Goal: Task Accomplishment & Management: Complete application form

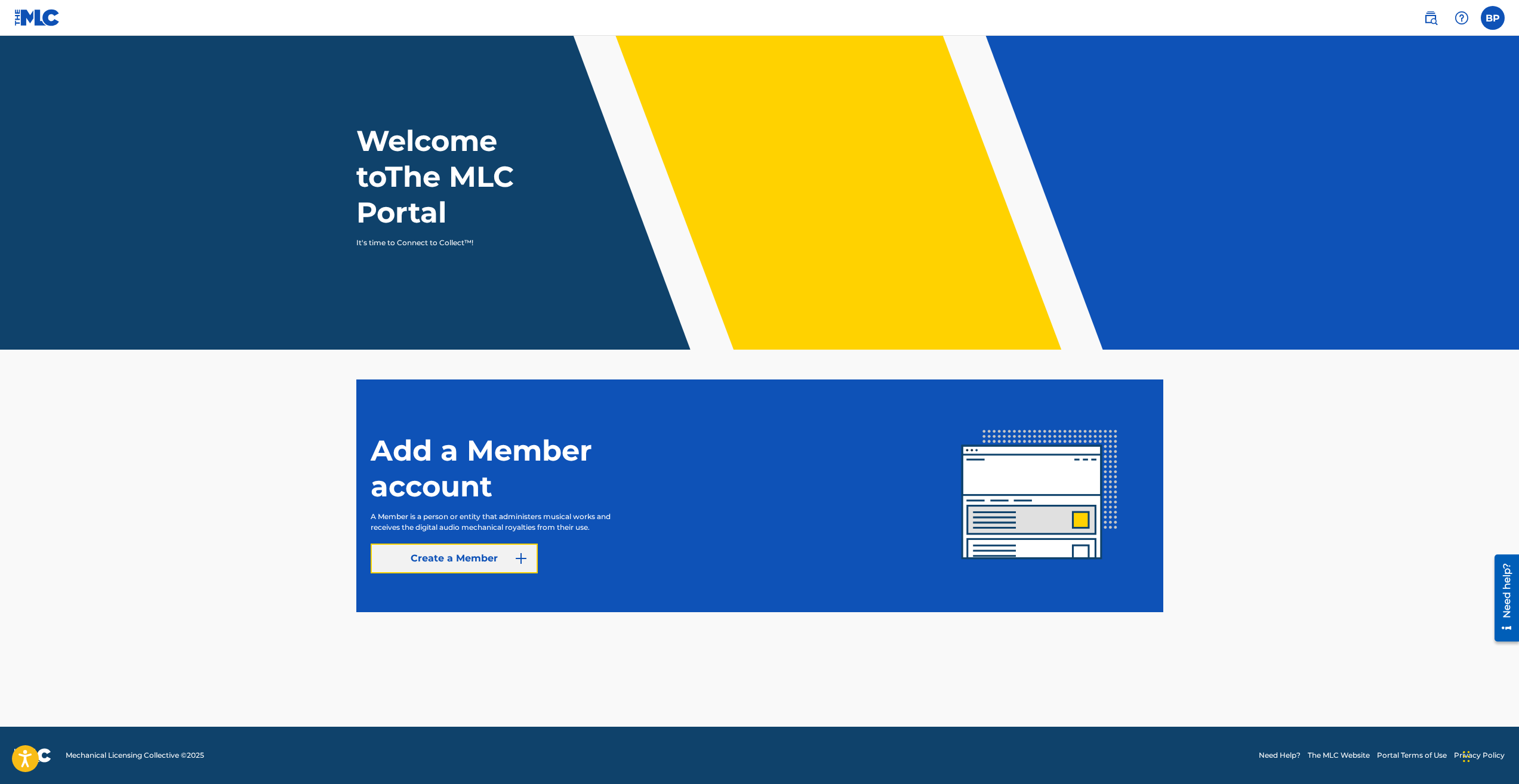
click at [478, 565] on link "Create a Member" at bounding box center [454, 559] width 167 height 30
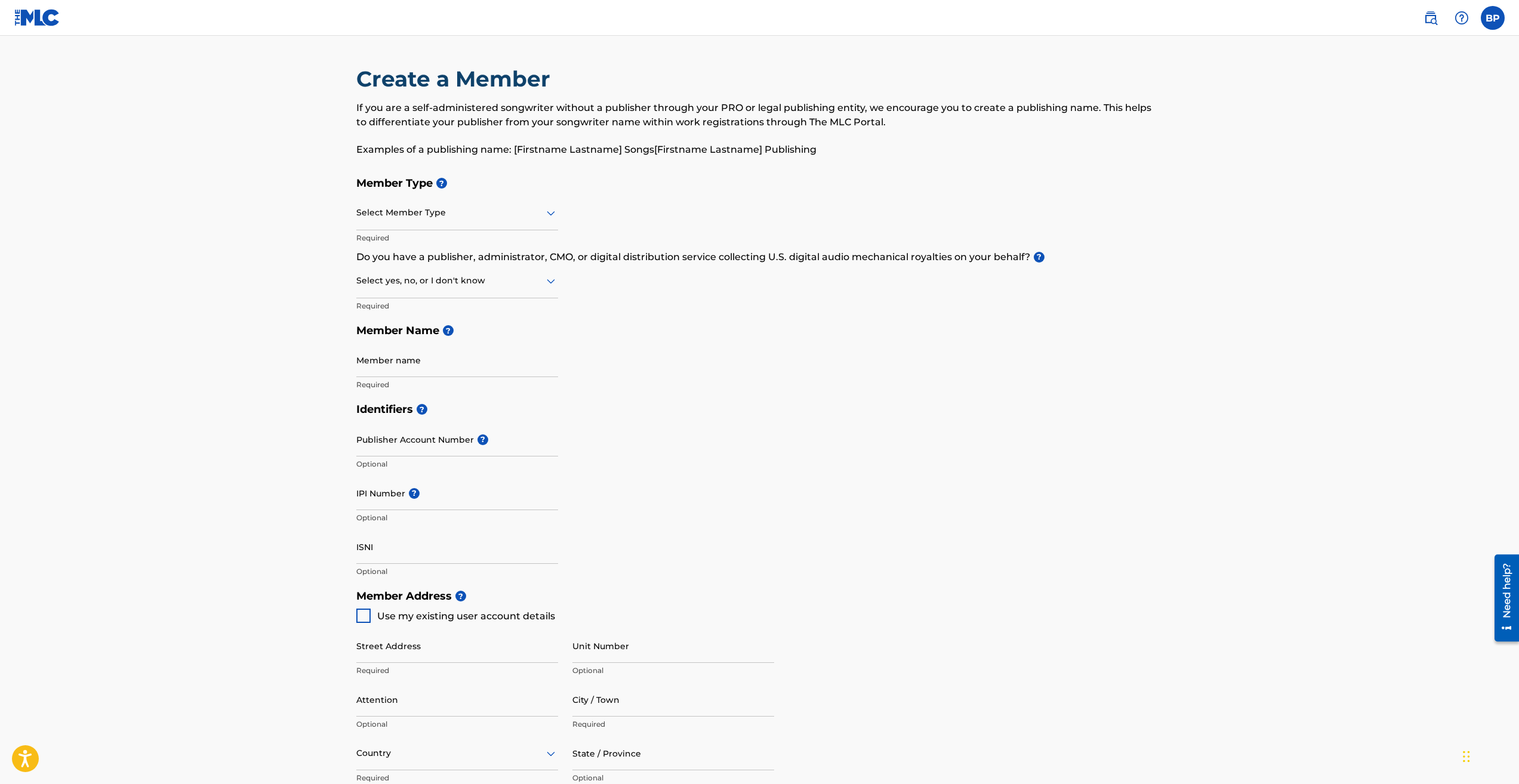
click at [434, 199] on div "Select Member Type" at bounding box center [457, 213] width 202 height 34
click at [444, 241] on div "Self-Administered Songwriter" at bounding box center [457, 244] width 201 height 27
drag, startPoint x: 449, startPoint y: 286, endPoint x: 457, endPoint y: 292, distance: 10.0
click at [450, 286] on div at bounding box center [457, 280] width 202 height 15
click at [460, 343] on div "No" at bounding box center [457, 338] width 201 height 27
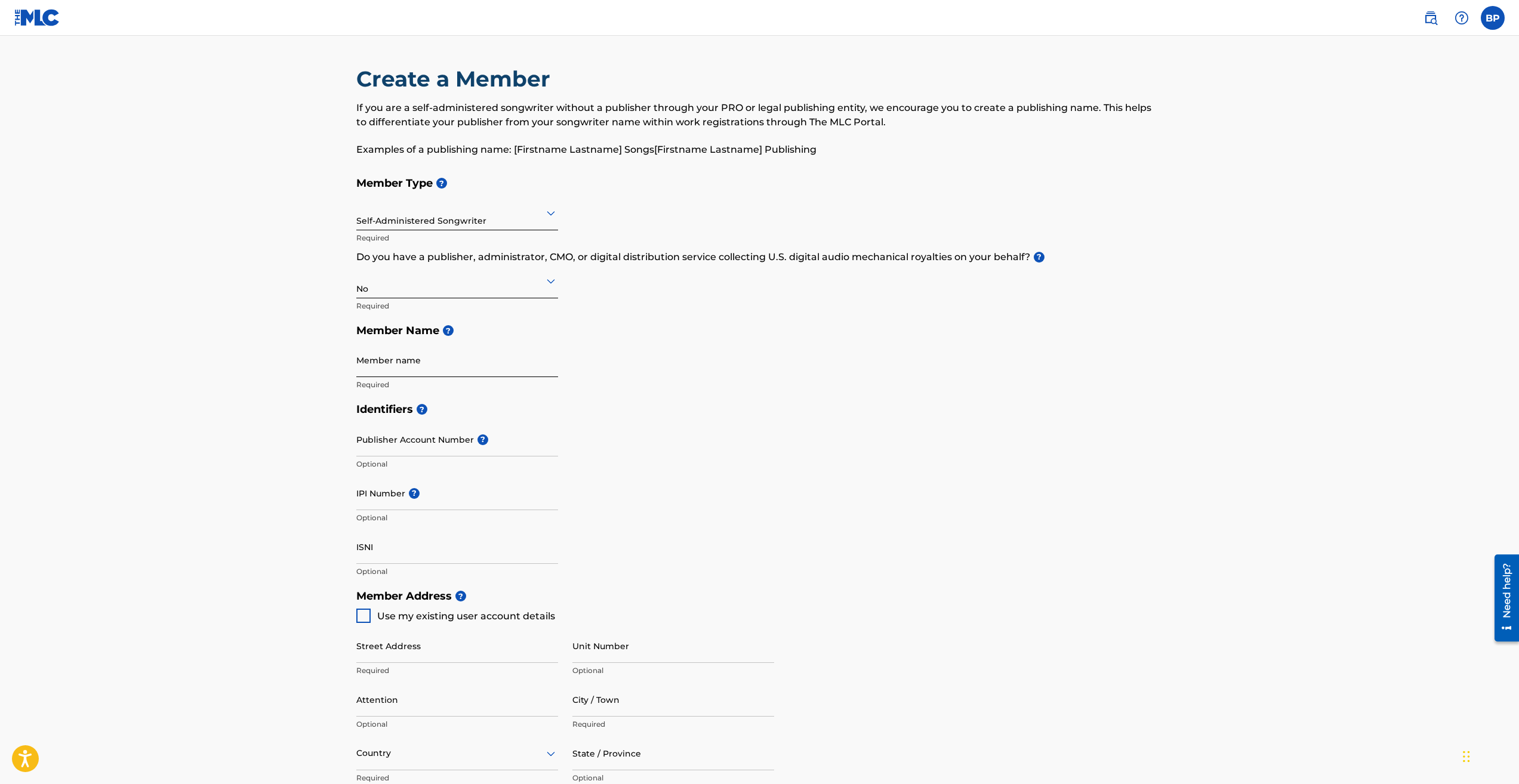
click at [487, 355] on input "Member name" at bounding box center [457, 360] width 202 height 34
click at [901, 481] on div "Identifiers ? Publisher Account Number ? Optional IPI Number ? Optional ISNI Op…" at bounding box center [760, 490] width 807 height 187
click at [433, 499] on input "IPI Number ?" at bounding box center [457, 493] width 202 height 34
paste input "01309458443"
click at [638, 501] on div "Identifiers ? Publisher Account Number ? Optional IPI Number ? 01309458443 IPI …" at bounding box center [760, 490] width 807 height 187
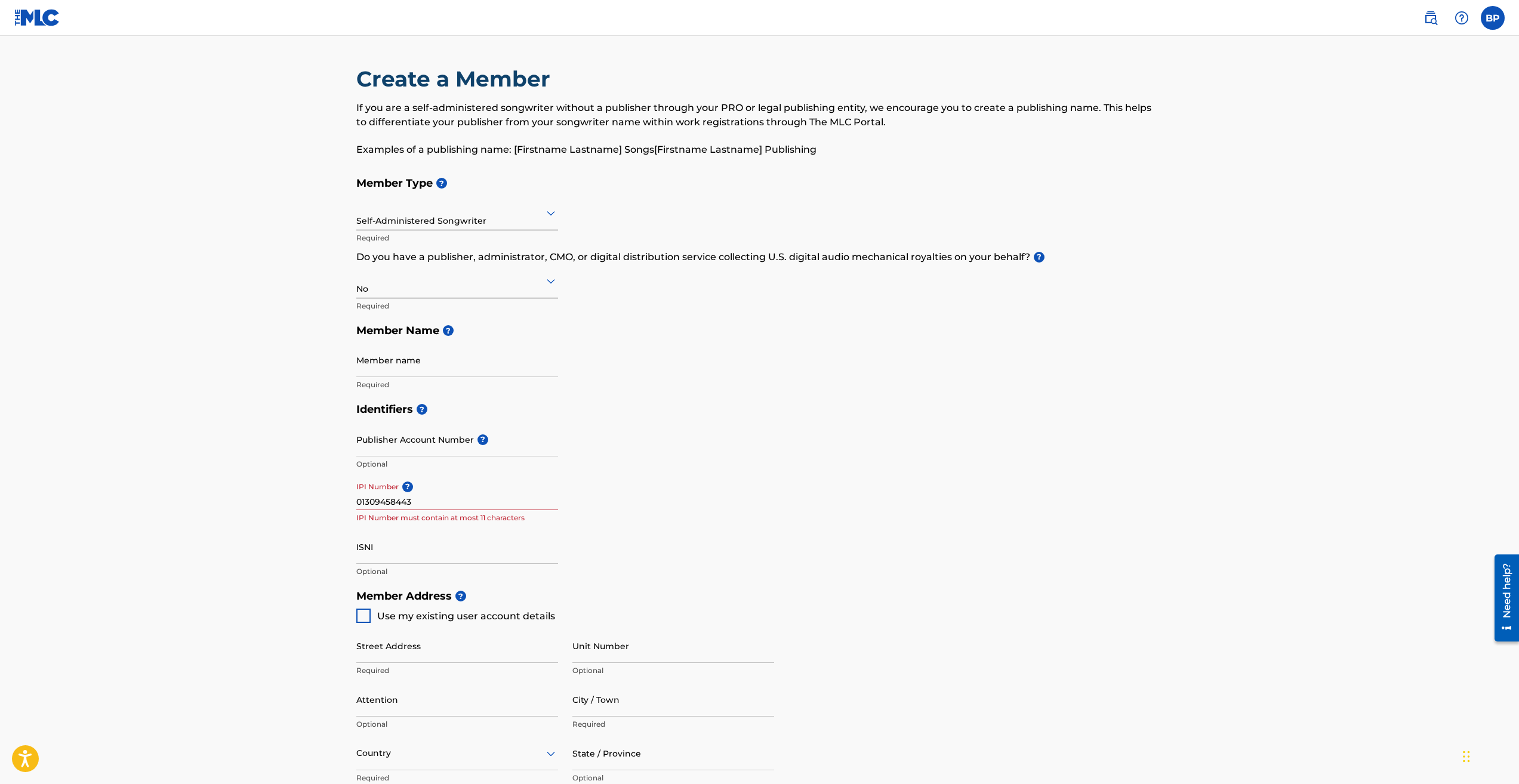
drag, startPoint x: 621, startPoint y: 526, endPoint x: 515, endPoint y: 525, distance: 106.0
click at [621, 525] on div "Identifiers ? Publisher Account Number ? Optional IPI Number ? 01309458443 IPI …" at bounding box center [760, 490] width 807 height 187
click at [368, 504] on input "01309458443" at bounding box center [457, 493] width 202 height 34
type input "01309458443"
click at [634, 519] on div "Identifiers ? Publisher Account Number ? Optional IPI Number ? 01309458443 Opti…" at bounding box center [760, 490] width 807 height 187
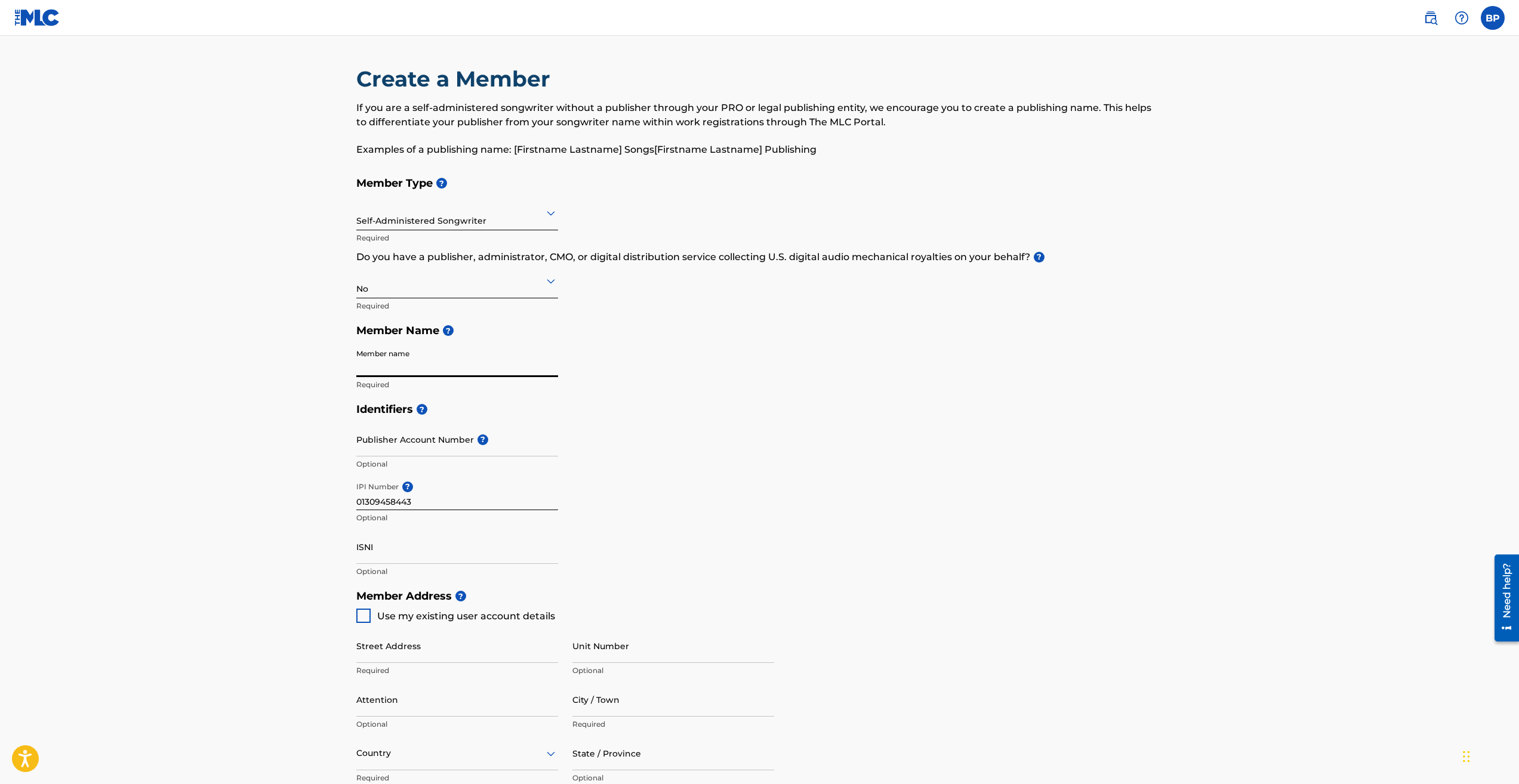
click at [471, 373] on input "Member name" at bounding box center [457, 360] width 202 height 34
type input "[PERSON_NAME]"
type input "[STREET_ADDRESS]"
type input "Pearland"
type input "[GEOGRAPHIC_DATA]"
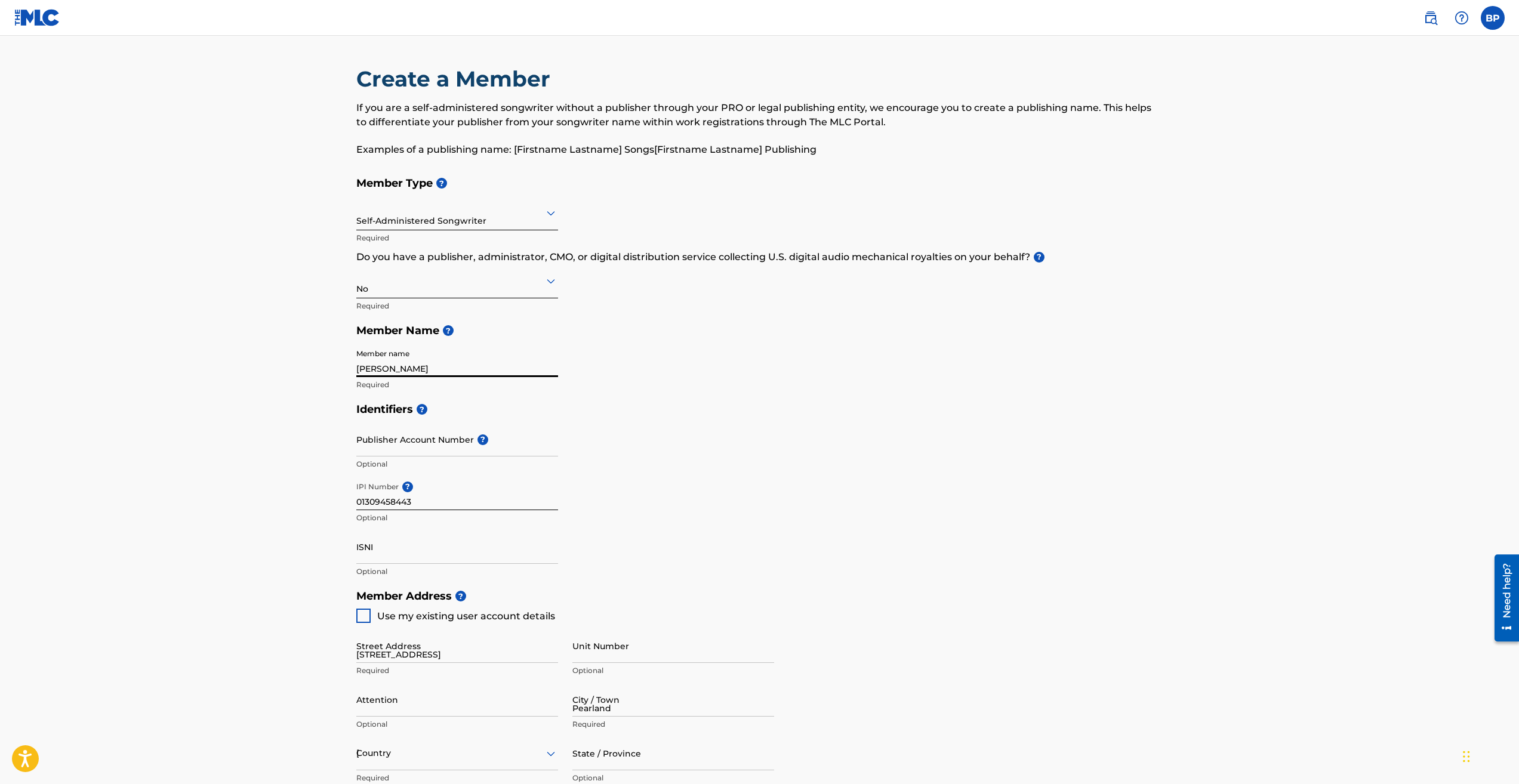
type input "[US_STATE]"
type input "77584"
type input "1"
type input "901"
type input "4173447"
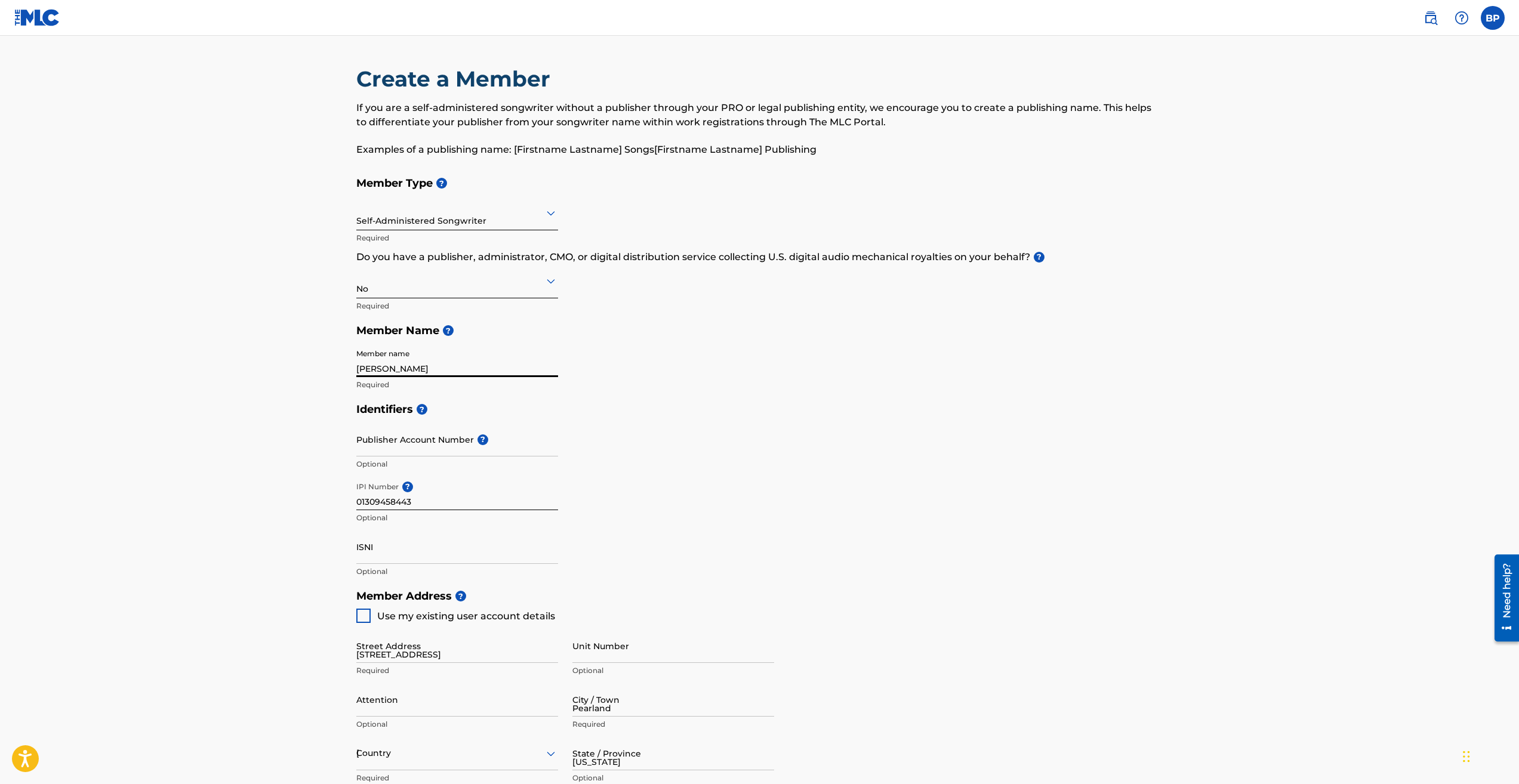
type input "[EMAIL_ADDRESS][DOMAIN_NAME]"
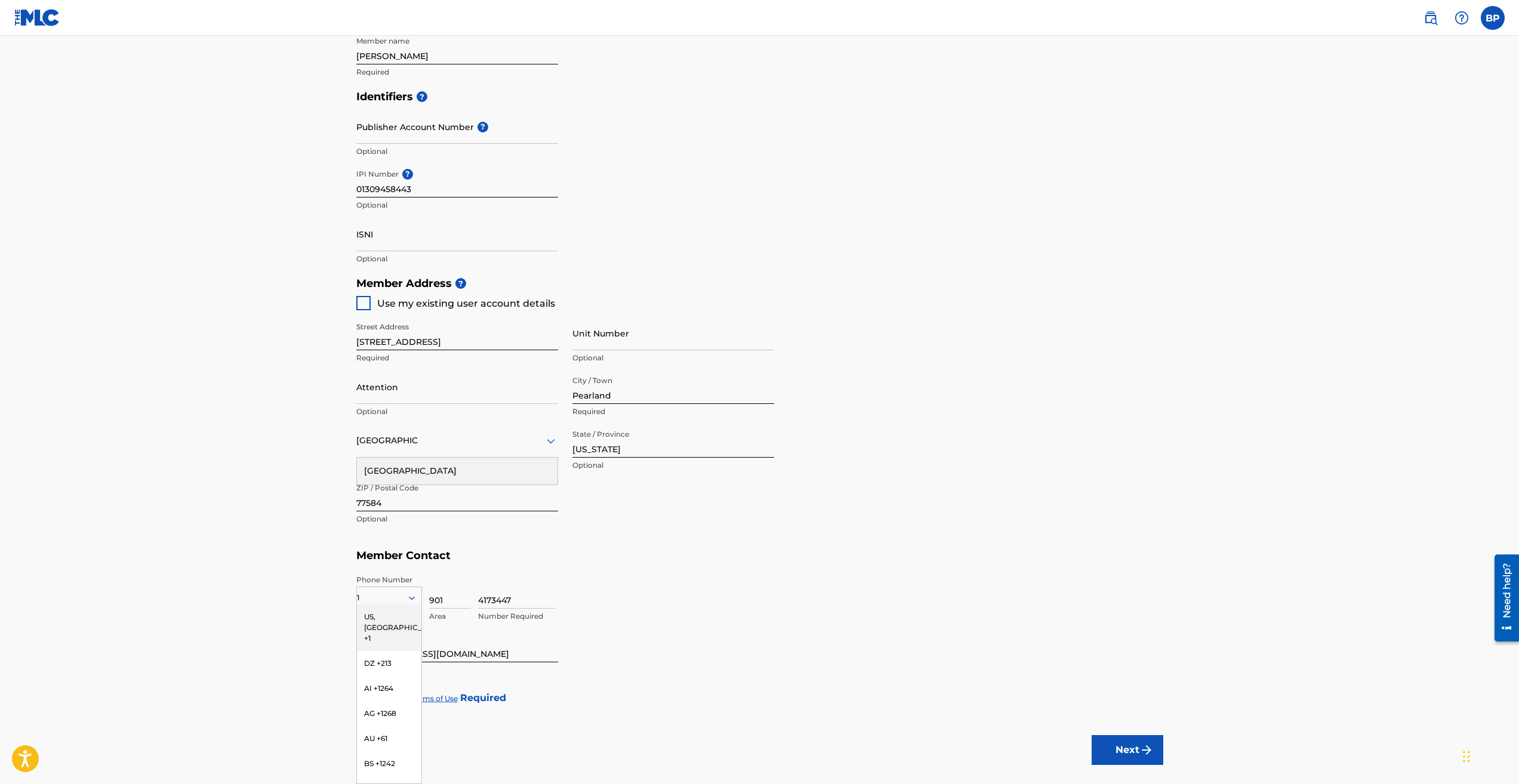
click at [1049, 516] on div "Member Address ? Use my existing user account details Street Address [STREET_AD…" at bounding box center [760, 407] width 807 height 273
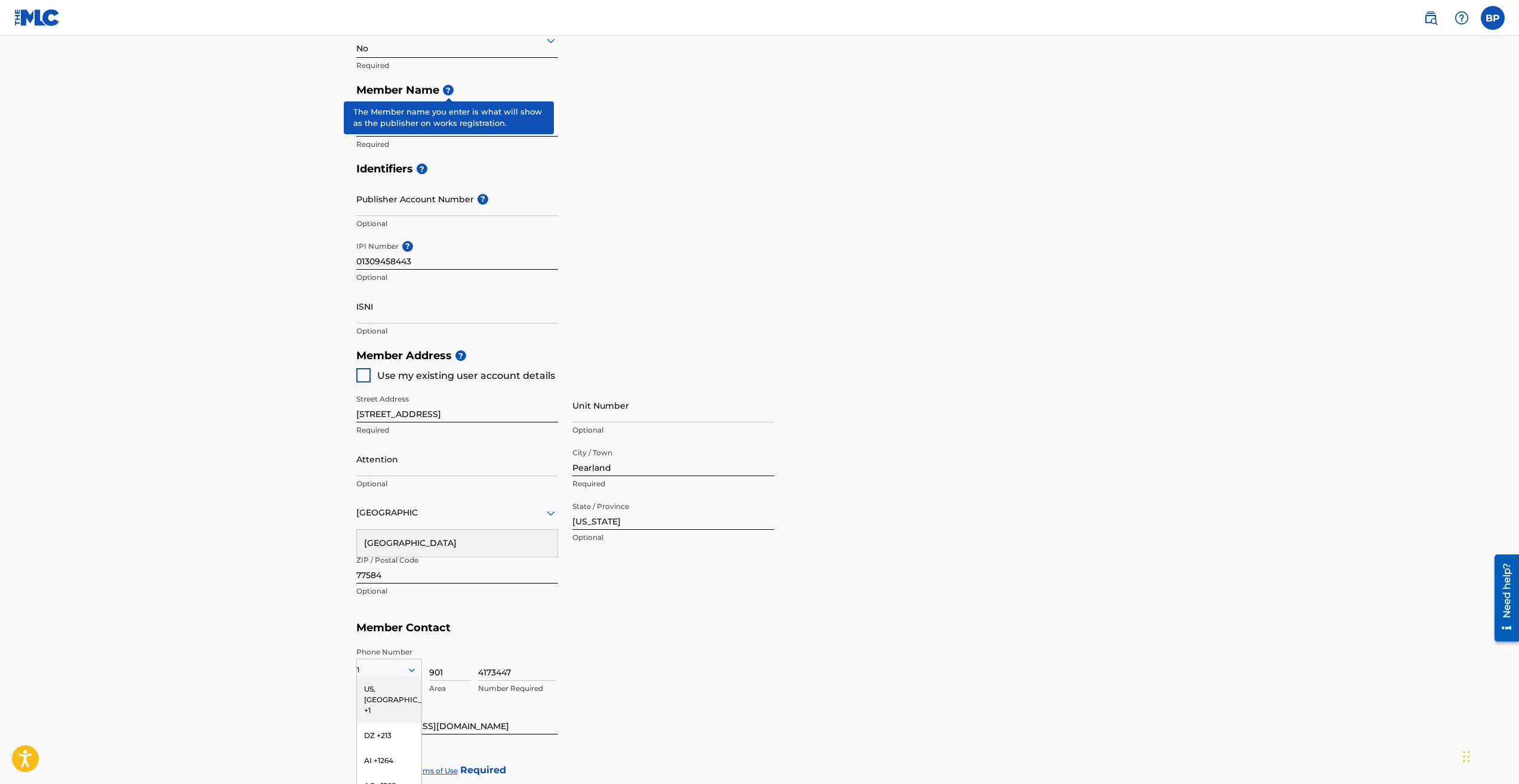
scroll to position [193, 0]
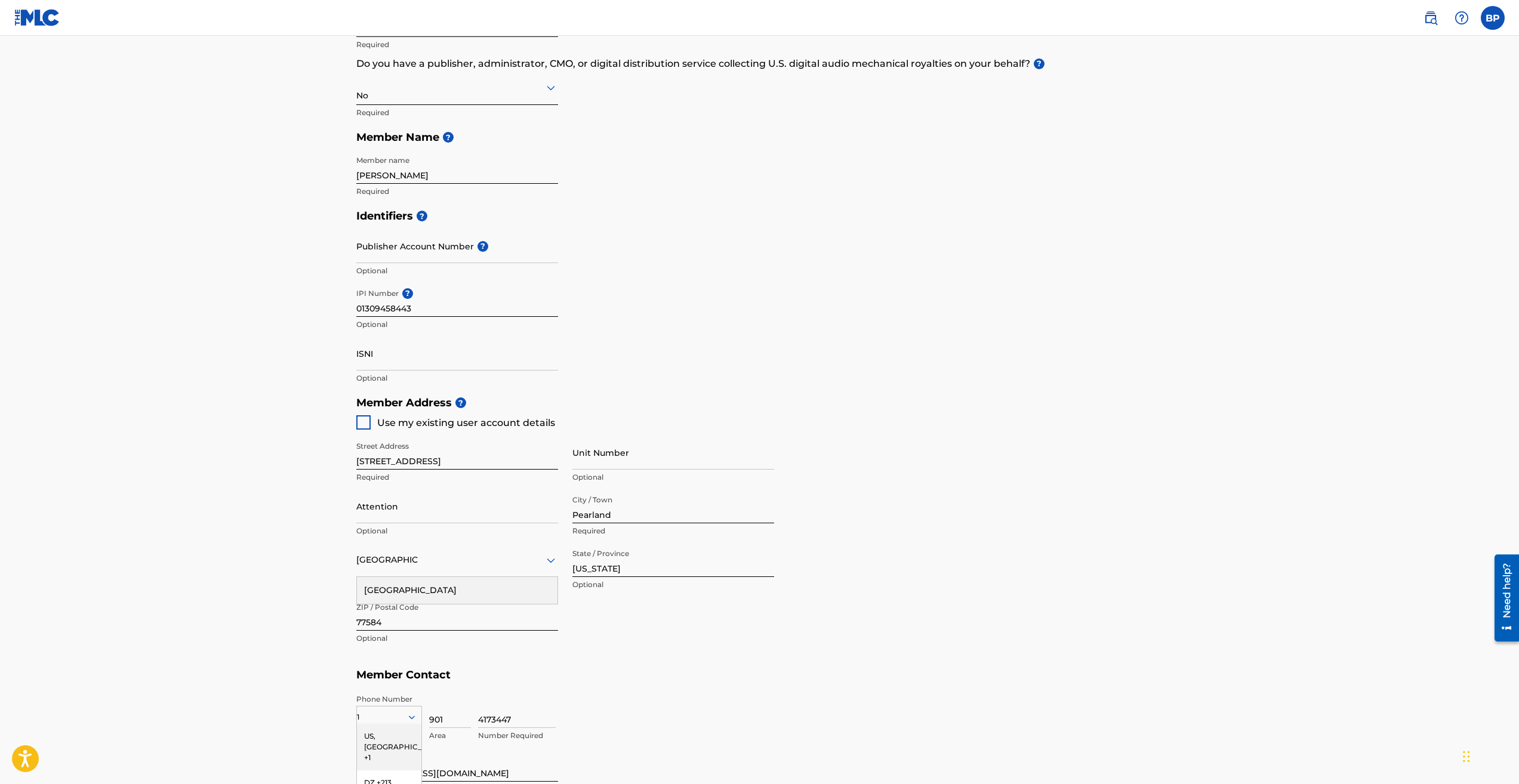
click at [457, 188] on p "Required" at bounding box center [457, 191] width 202 height 10
click at [451, 171] on input "[PERSON_NAME]" at bounding box center [457, 167] width 202 height 34
type input "PalmerBrent"
click at [536, 176] on input "PalmerBrent" at bounding box center [457, 167] width 202 height 34
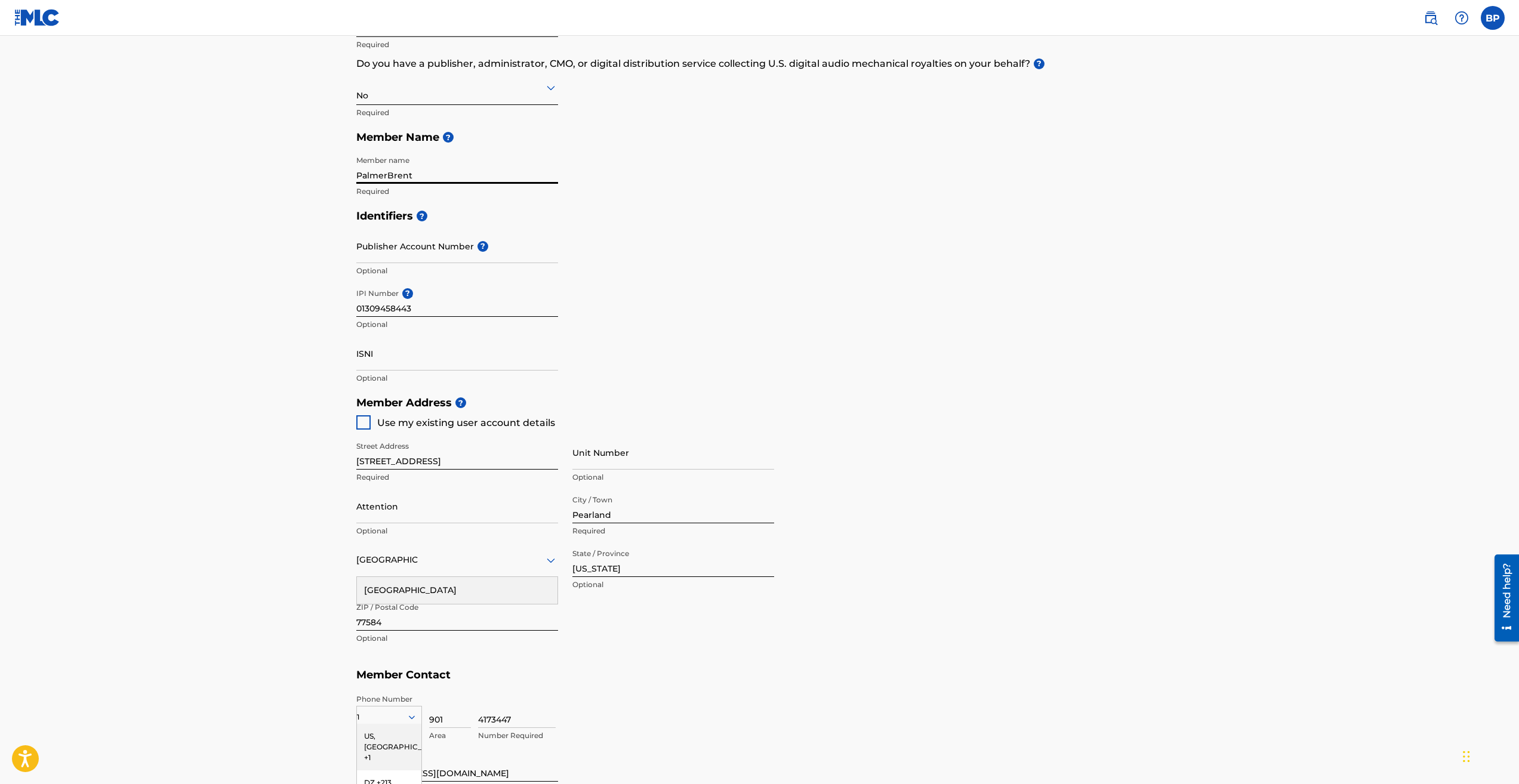
click at [536, 179] on input "PalmerBrent" at bounding box center [457, 167] width 202 height 34
drag, startPoint x: 538, startPoint y: 181, endPoint x: 356, endPoint y: 194, distance: 182.5
click at [358, 194] on div "Member name PalmerBrent Required" at bounding box center [457, 176] width 202 height 54
click at [381, 173] on input "Member name" at bounding box center [457, 167] width 202 height 34
click at [862, 321] on div "Identifiers ? Publisher Account Number ? Optional IPI Number ? 01309458443 Opti…" at bounding box center [760, 297] width 807 height 187
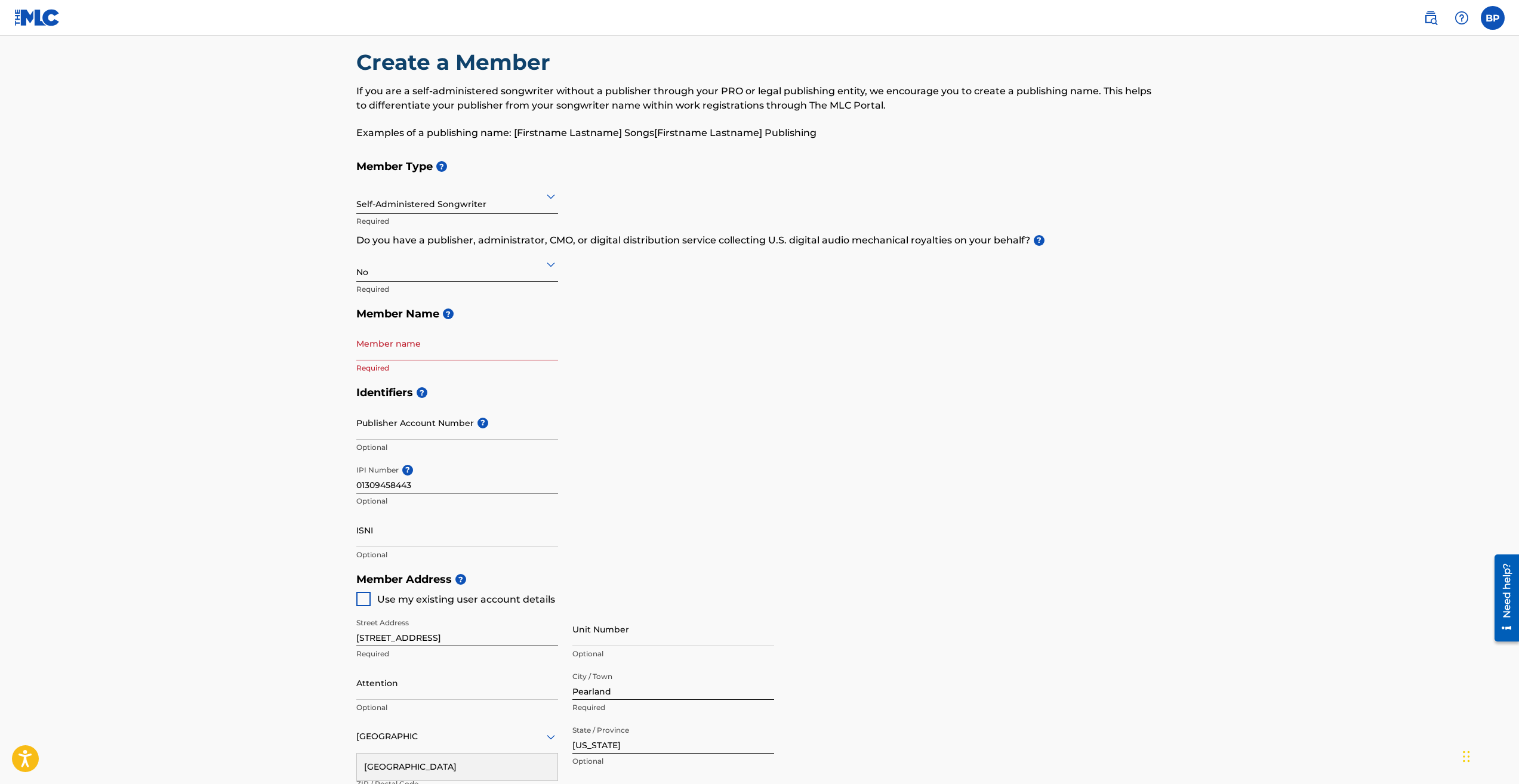
scroll to position [14, 0]
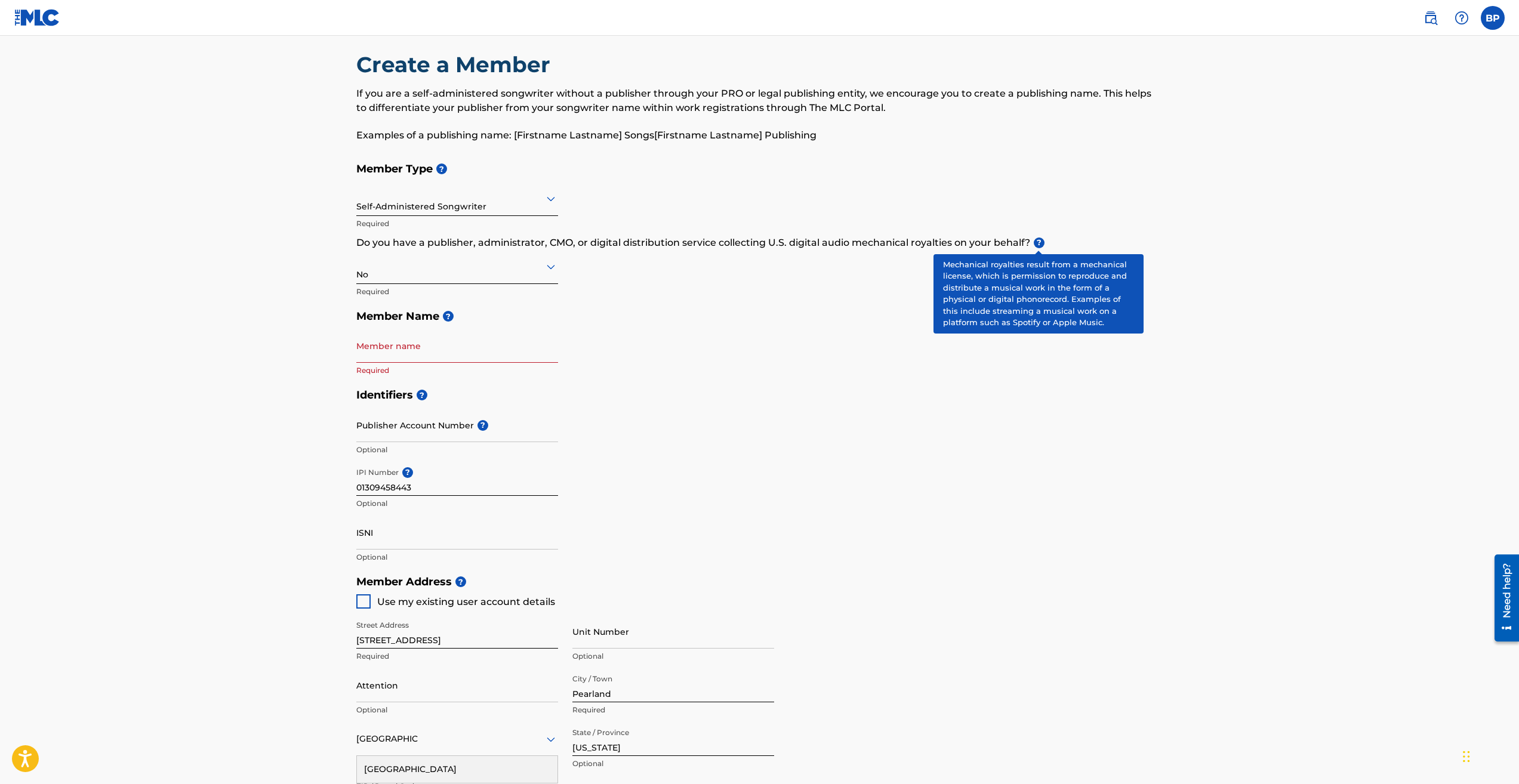
click at [1039, 237] on span "?" at bounding box center [1039, 242] width 10 height 10
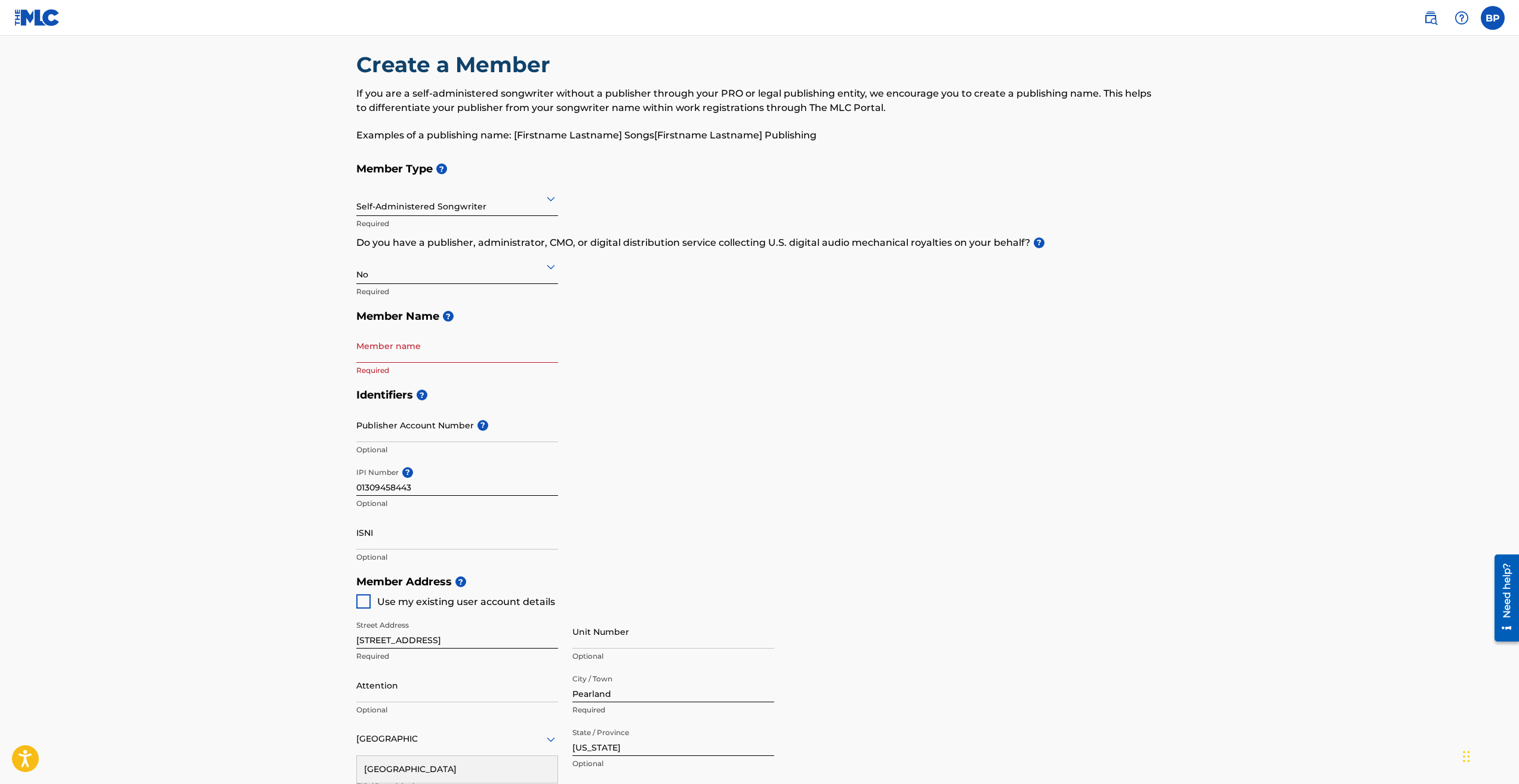
click at [516, 341] on input "Member name" at bounding box center [457, 346] width 202 height 34
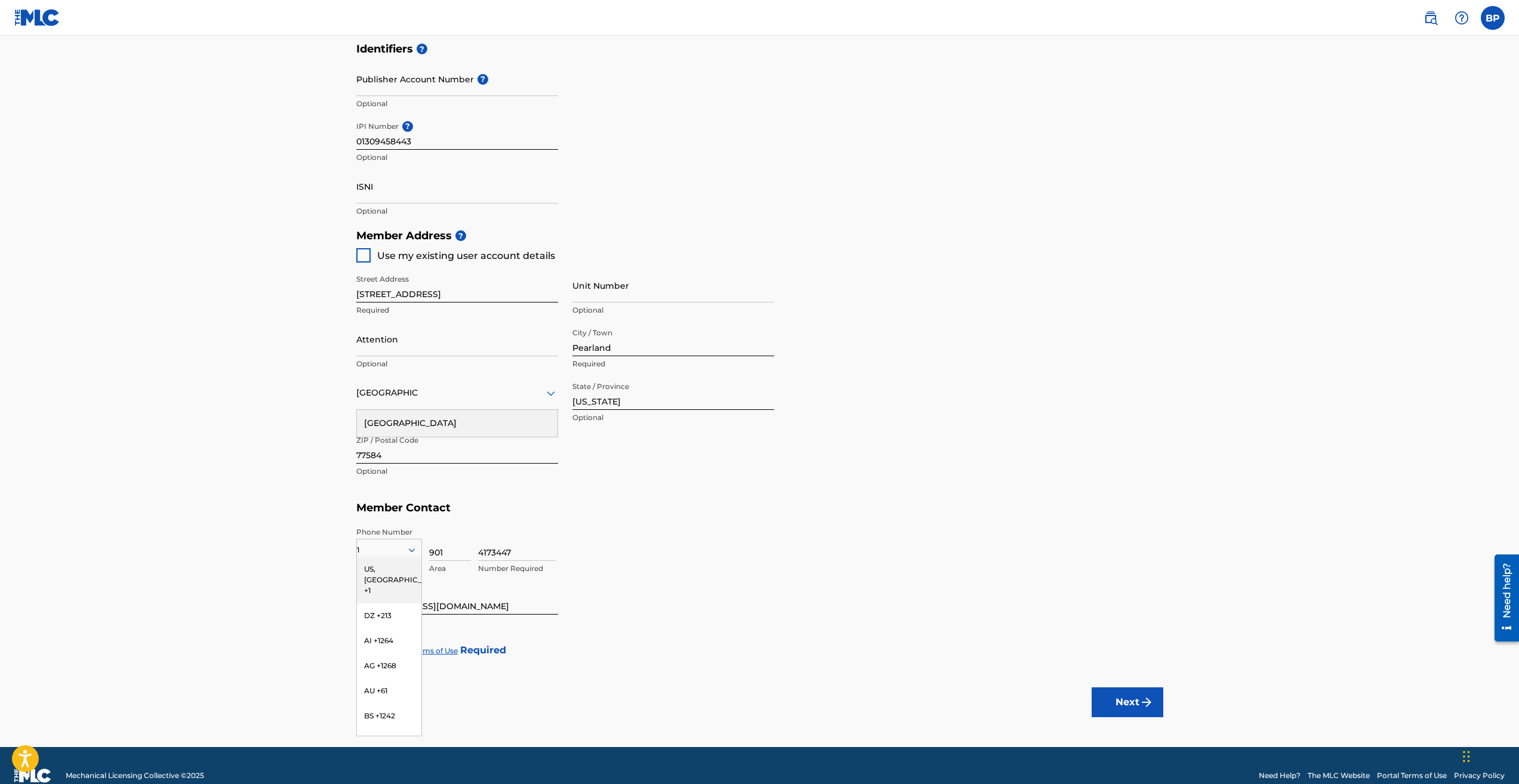
scroll to position [381, 0]
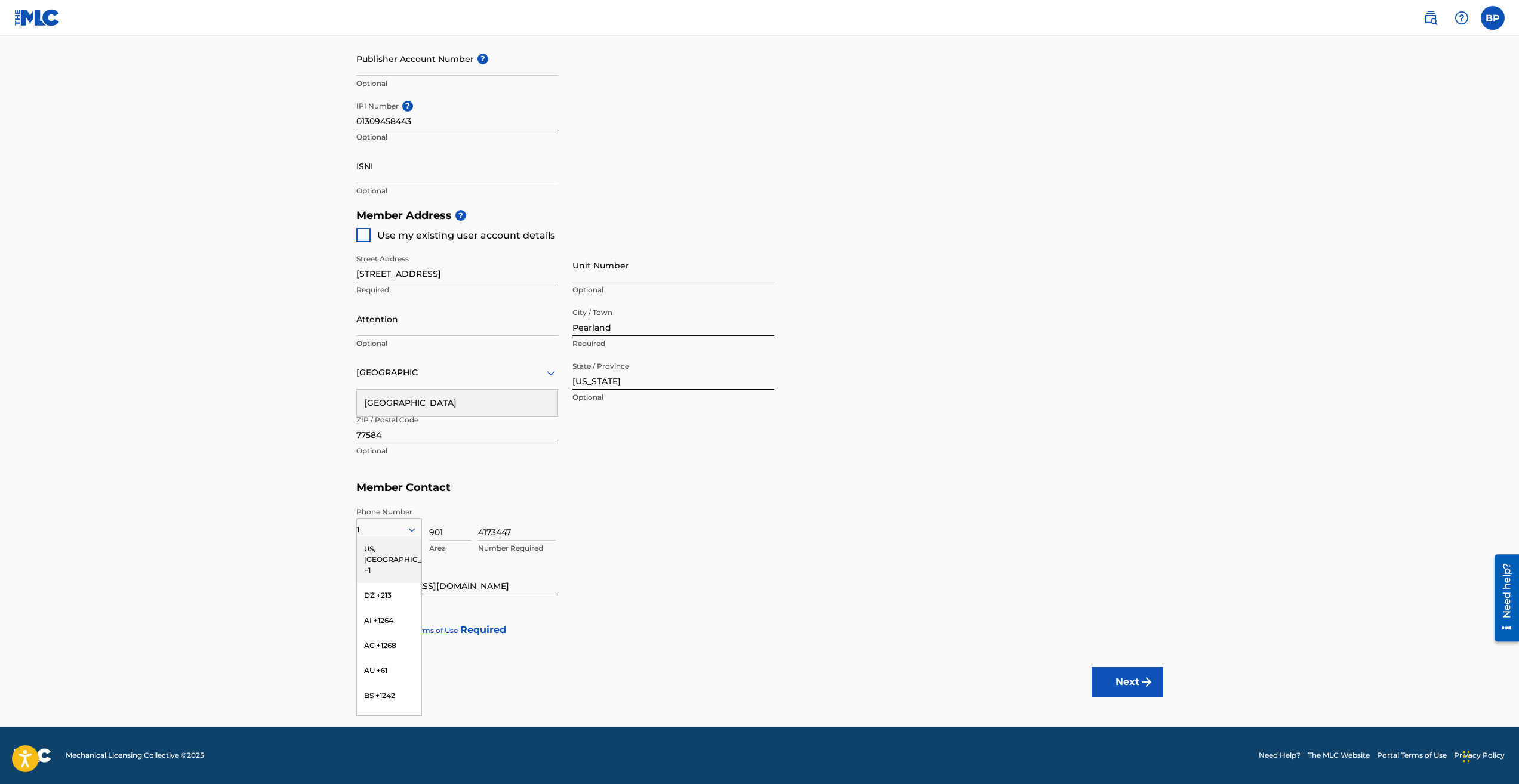
click at [819, 495] on h5 "Member Contact" at bounding box center [760, 488] width 807 height 25
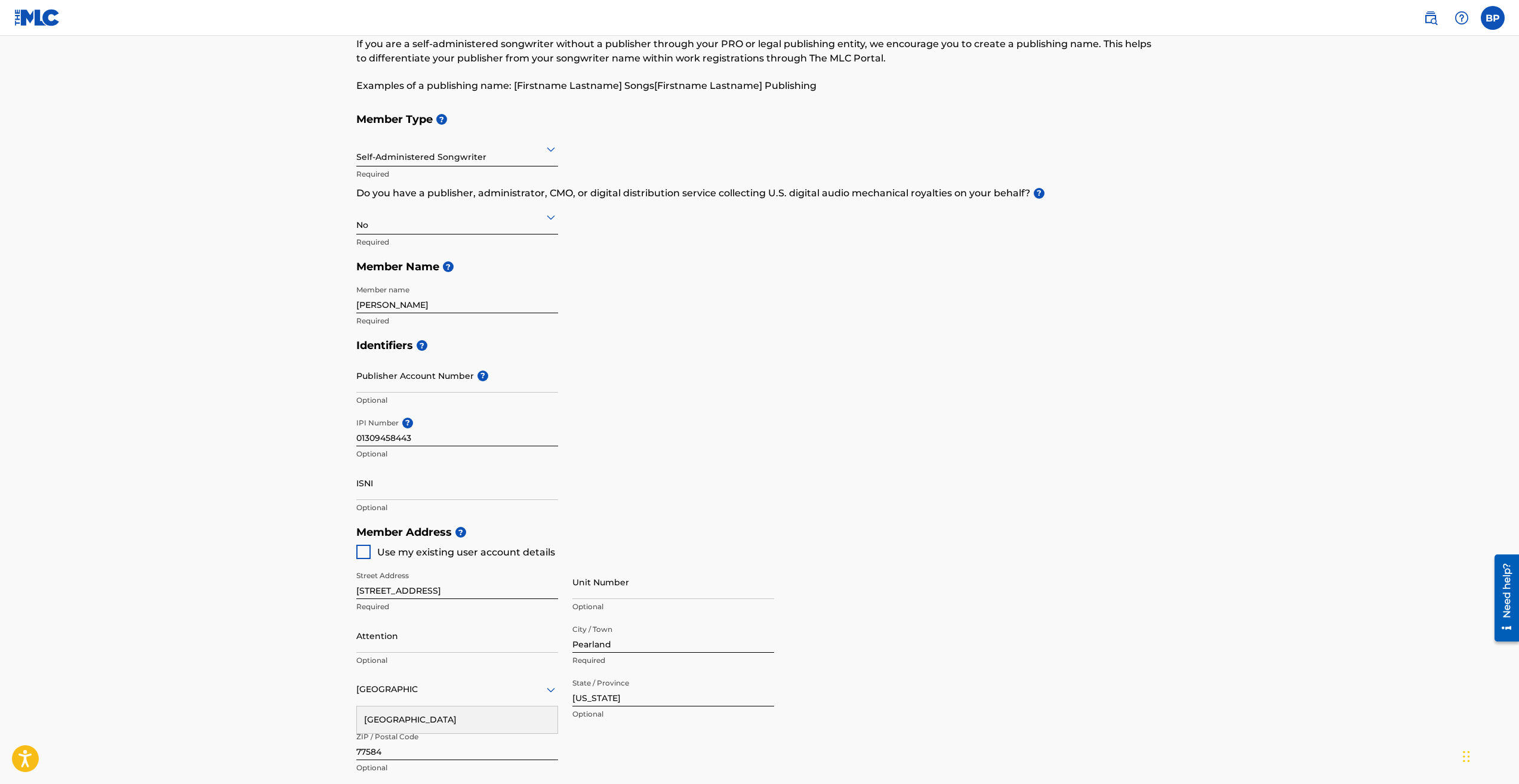
scroll to position [22, 0]
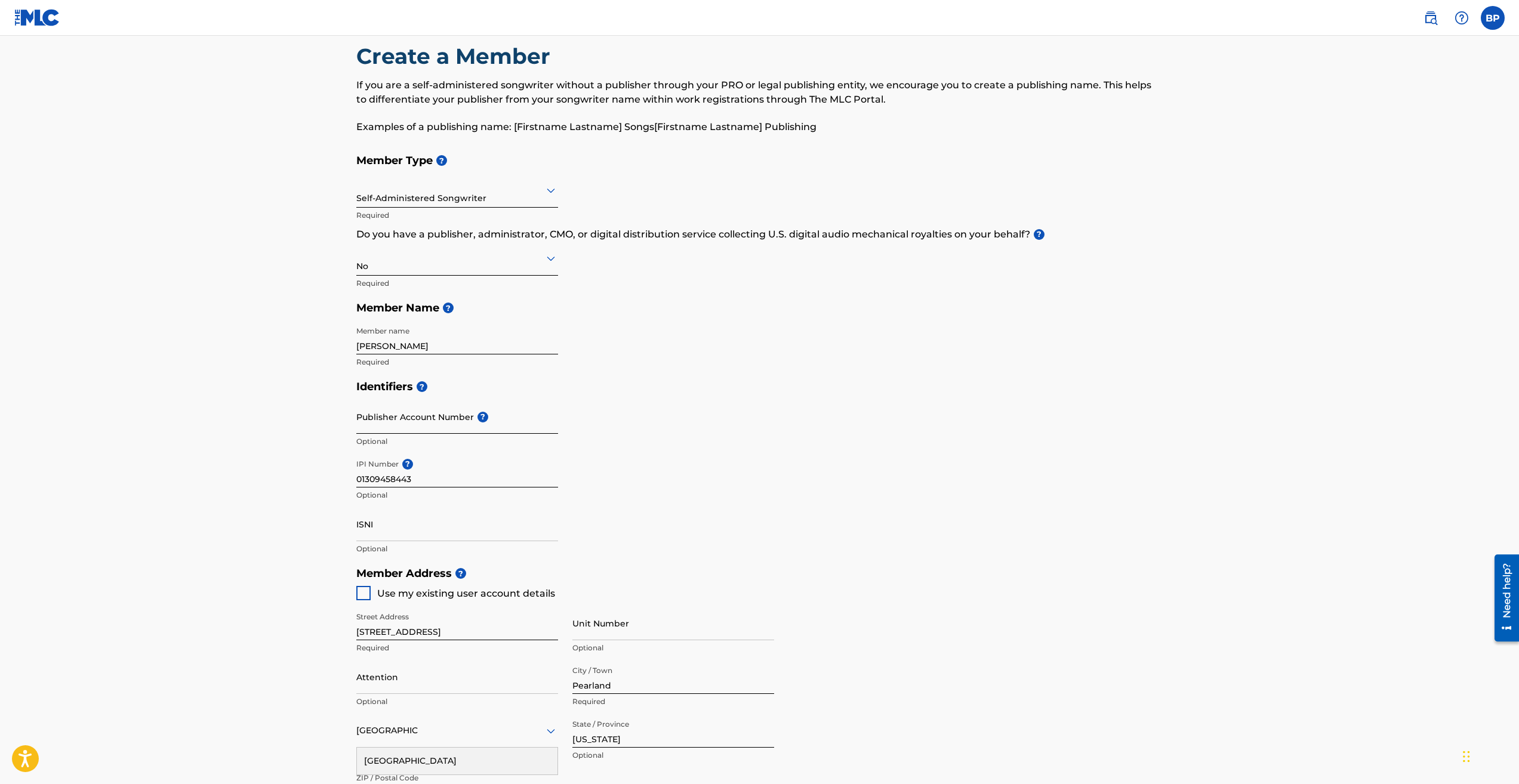
click at [431, 420] on input "Publisher Account Number ?" at bounding box center [457, 417] width 202 height 34
click at [463, 418] on input "Publisher Account Number ?" at bounding box center [457, 417] width 202 height 34
click at [463, 412] on div "Publisher Account Number ? Optional" at bounding box center [457, 427] width 202 height 54
click at [479, 415] on span "?" at bounding box center [483, 417] width 10 height 10
click at [479, 415] on input "Publisher Account Number ?" at bounding box center [457, 417] width 202 height 34
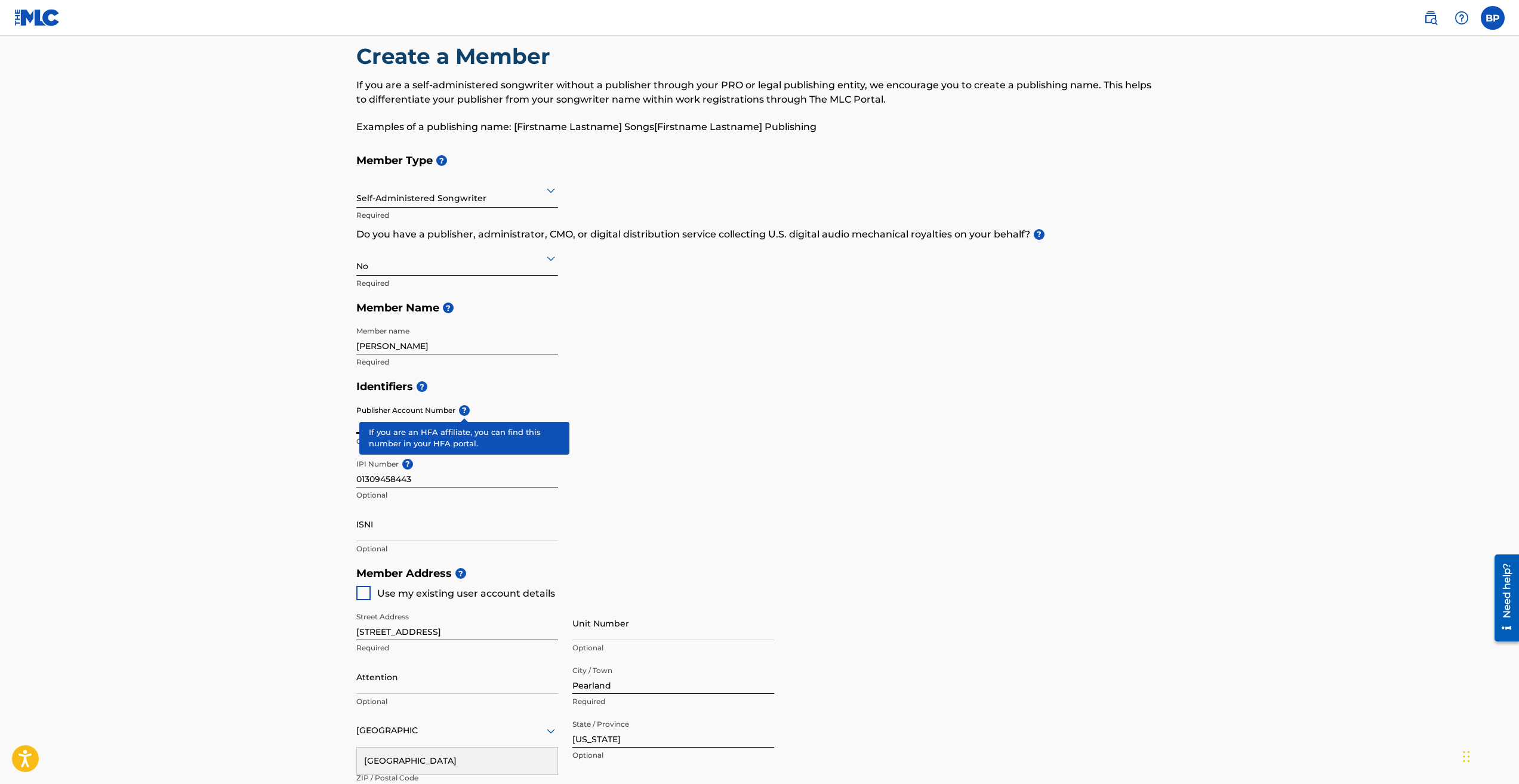
click at [463, 406] on div "Publisher Account Number ? Optional" at bounding box center [457, 427] width 202 height 54
click at [483, 420] on span "?" at bounding box center [483, 417] width 10 height 10
click at [483, 420] on input "Publisher Account Number ?" at bounding box center [457, 417] width 202 height 34
click at [675, 449] on div "Identifiers ? Publisher Account Number ? Optional IPI Number ? 01309458443 Opti…" at bounding box center [760, 467] width 807 height 187
click at [398, 512] on input "ISNI" at bounding box center [457, 524] width 202 height 34
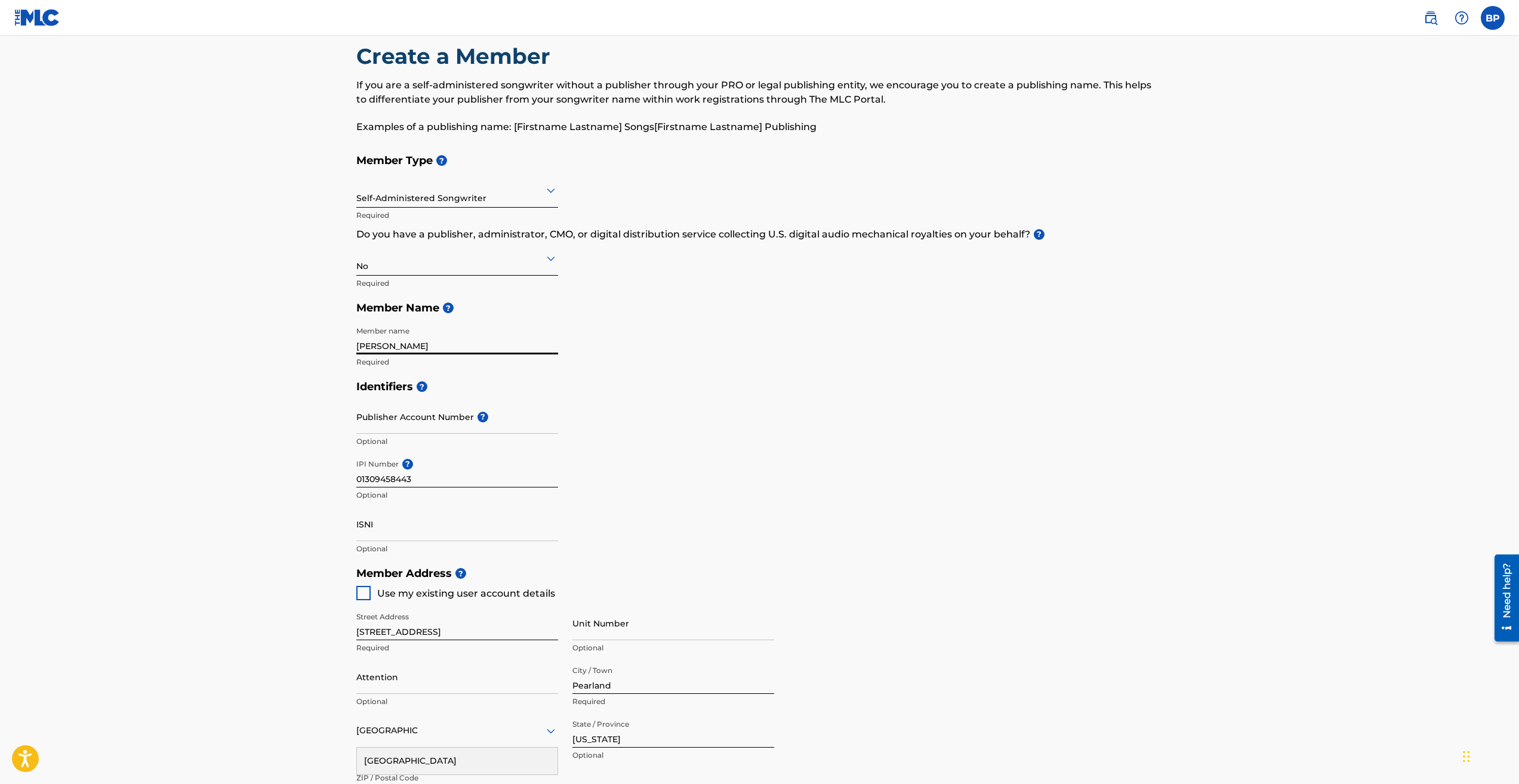
drag, startPoint x: 452, startPoint y: 345, endPoint x: 287, endPoint y: 332, distance: 165.5
click at [298, 339] on main "Create a Member If you are a self-administered songwriter without a publisher t…" at bounding box center [760, 549] width 1519 height 1072
type input "ATM Bezzal"
click at [416, 428] on input "Publisher Account Number ?" at bounding box center [457, 417] width 202 height 34
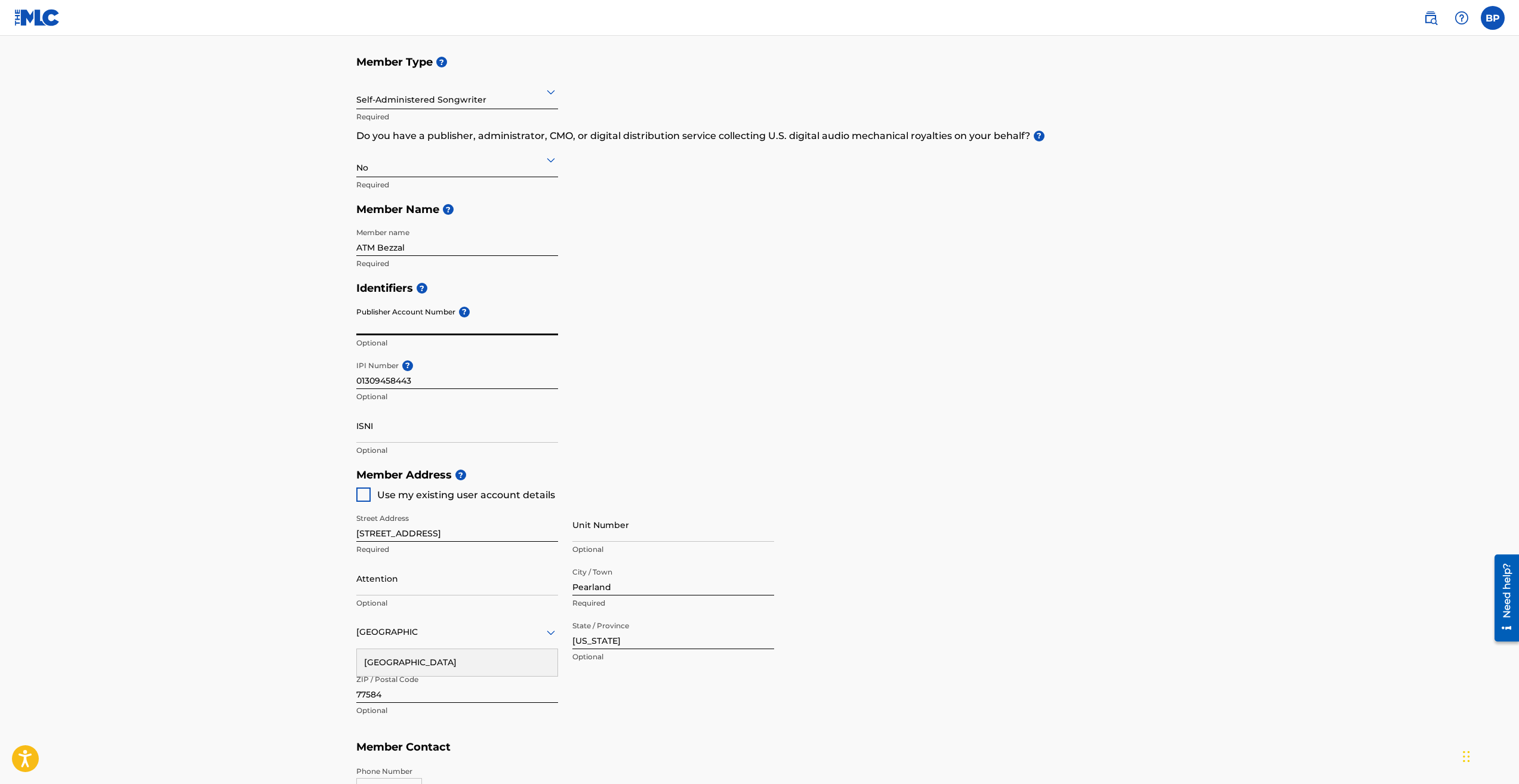
scroll to position [83, 0]
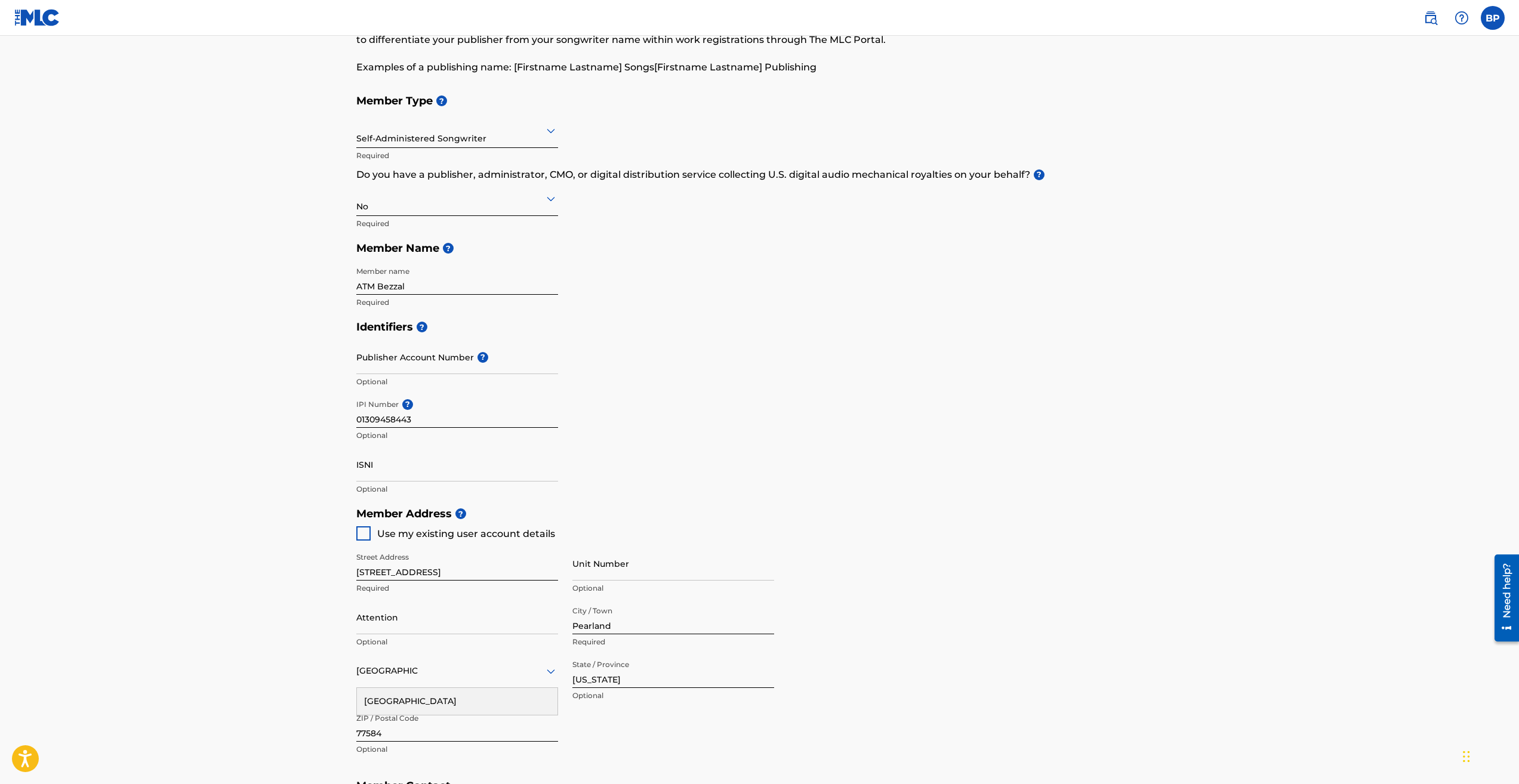
drag, startPoint x: 259, startPoint y: 263, endPoint x: 873, endPoint y: 398, distance: 628.7
click at [873, 398] on div "Identifiers ? Publisher Account Number ? Optional IPI Number ? 01309458443 Opti…" at bounding box center [760, 408] width 807 height 187
click at [518, 573] on input "[STREET_ADDRESS]" at bounding box center [457, 564] width 202 height 34
click at [520, 575] on input "[STREET_ADDRESS]" at bounding box center [457, 564] width 202 height 34
drag, startPoint x: 478, startPoint y: 571, endPoint x: 291, endPoint y: 569, distance: 187.0
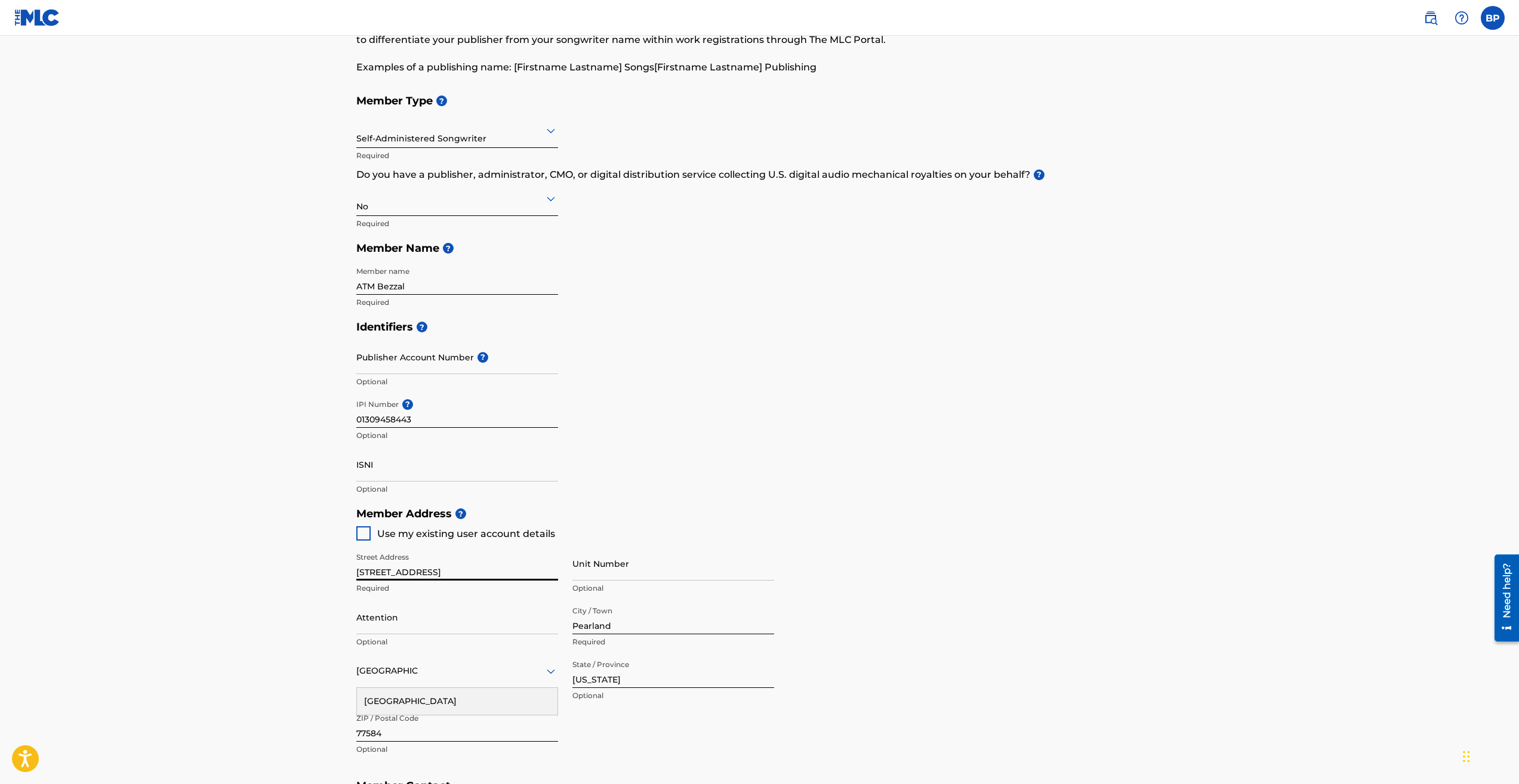
click at [289, 573] on main "Create a Member If you are a self-administered songwriter without a publisher t…" at bounding box center [760, 489] width 1519 height 1072
type input "[STREET_ADDRESS]"
click at [658, 568] on input "Unit Number" at bounding box center [672, 564] width 202 height 34
type input "D"
drag, startPoint x: 648, startPoint y: 616, endPoint x: 469, endPoint y: 646, distance: 181.5
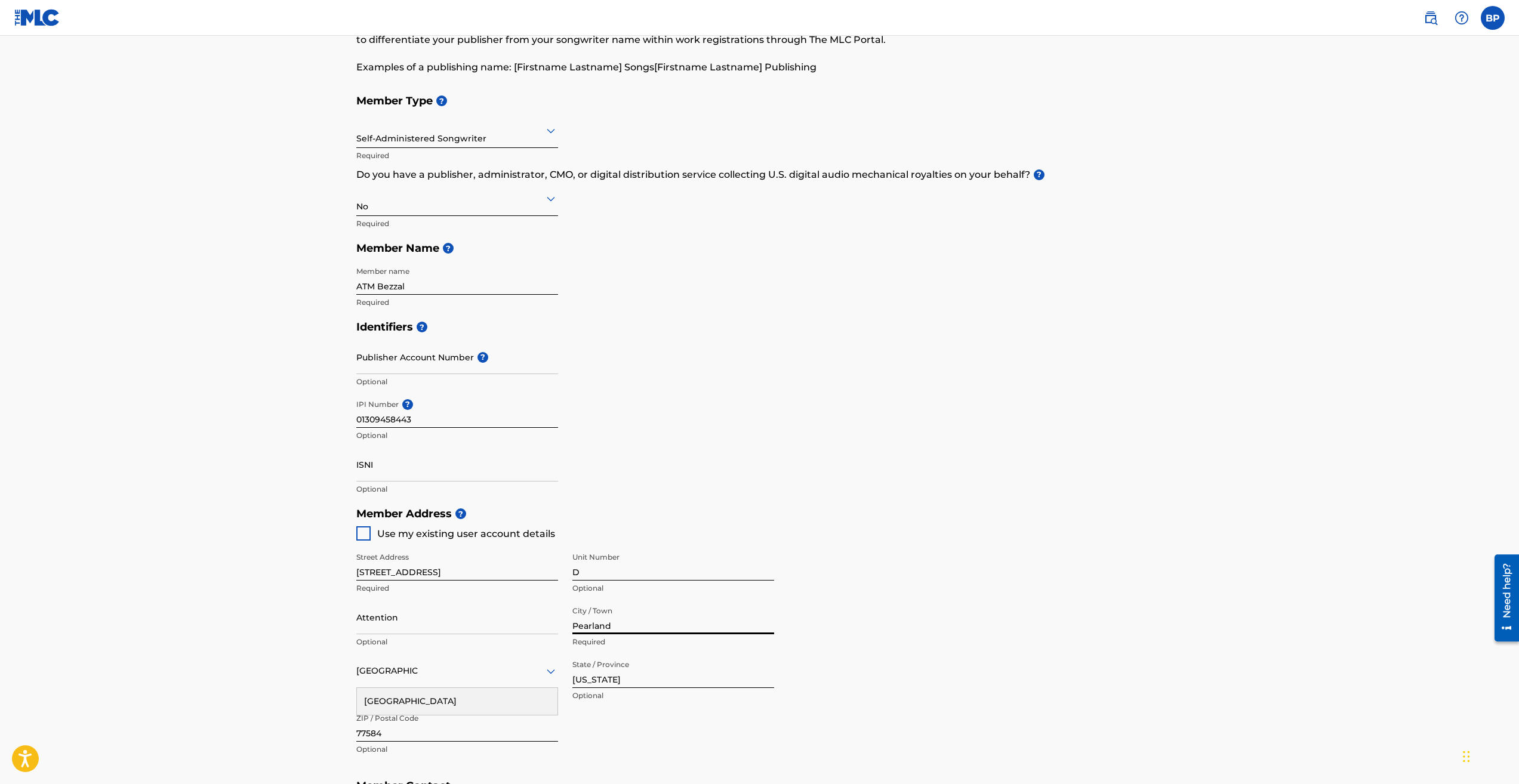
click at [469, 646] on div "Street Address [STREET_ADDRESS] Required Unit Number D Optional Attention Optio…" at bounding box center [565, 654] width 418 height 227
type input "[GEOGRAPHIC_DATA]"
click at [618, 678] on input "[US_STATE]" at bounding box center [672, 671] width 202 height 34
type input "CA"
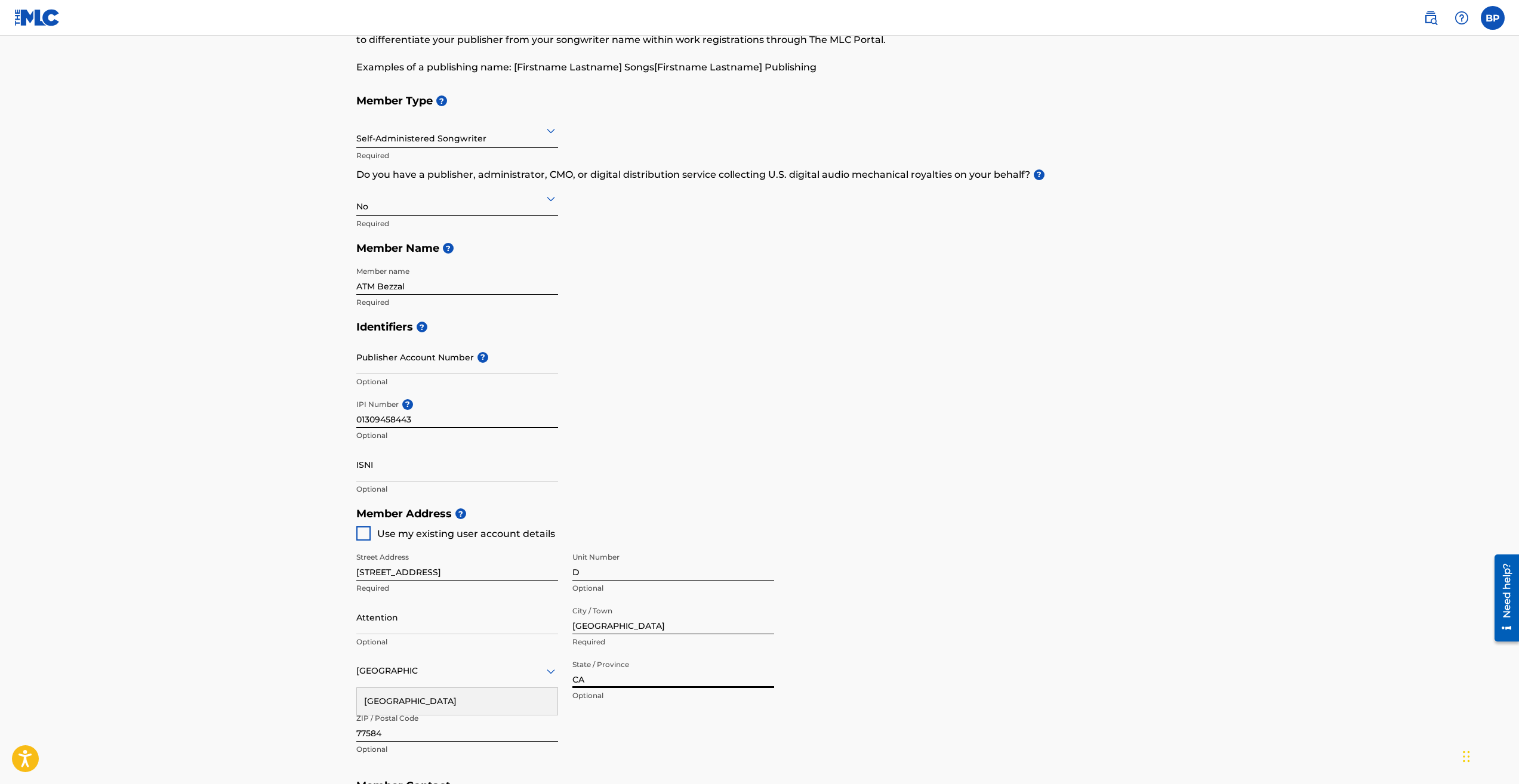
click at [466, 736] on input "77584" at bounding box center [457, 725] width 202 height 34
click at [466, 736] on input "77584" at bounding box center [457, 725] width 202 height 34
type input "92129"
click at [606, 727] on div "Street Address [STREET_ADDRESS] Required Unit Number D Optional Attention Optio…" at bounding box center [565, 654] width 418 height 227
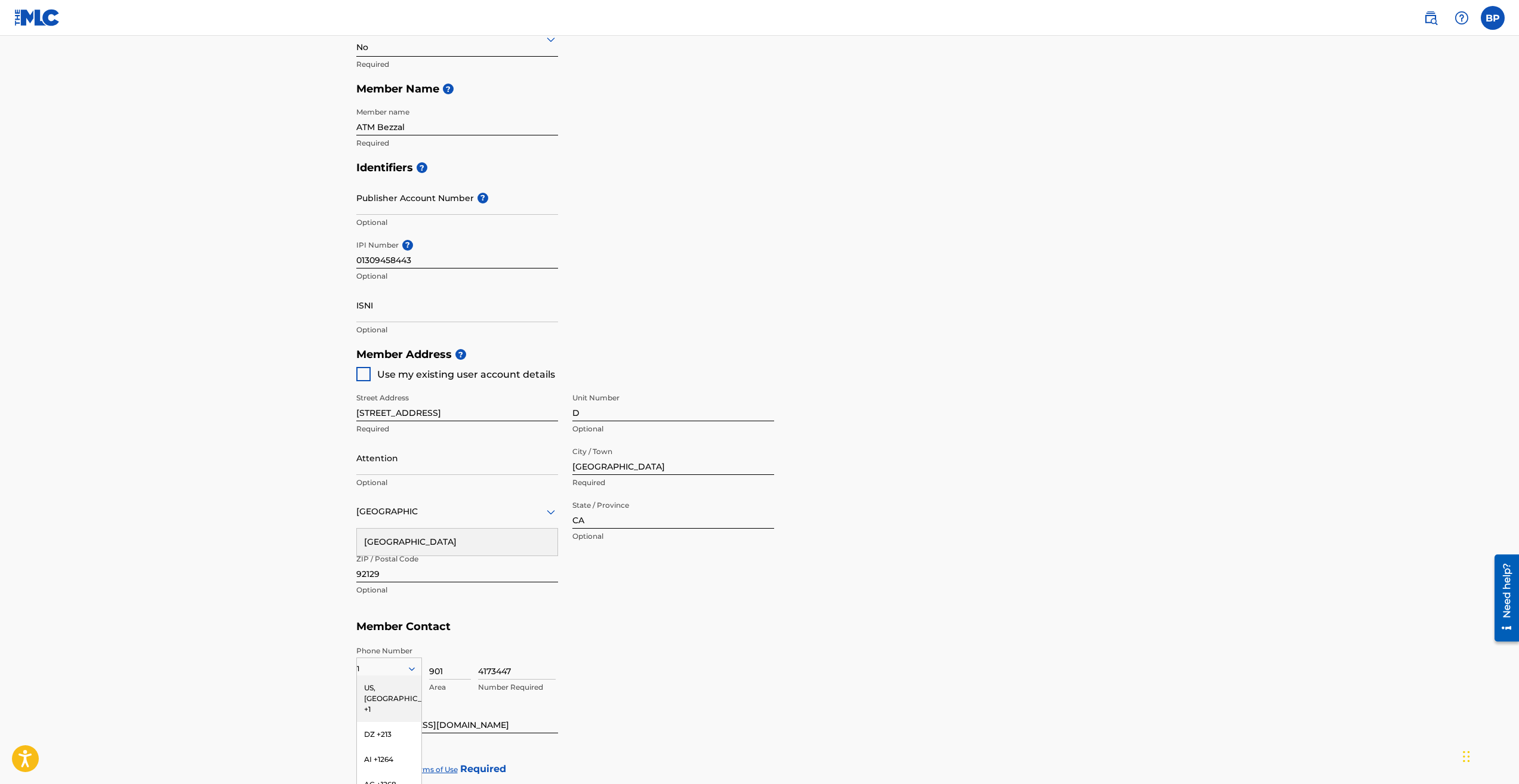
scroll to position [261, 0]
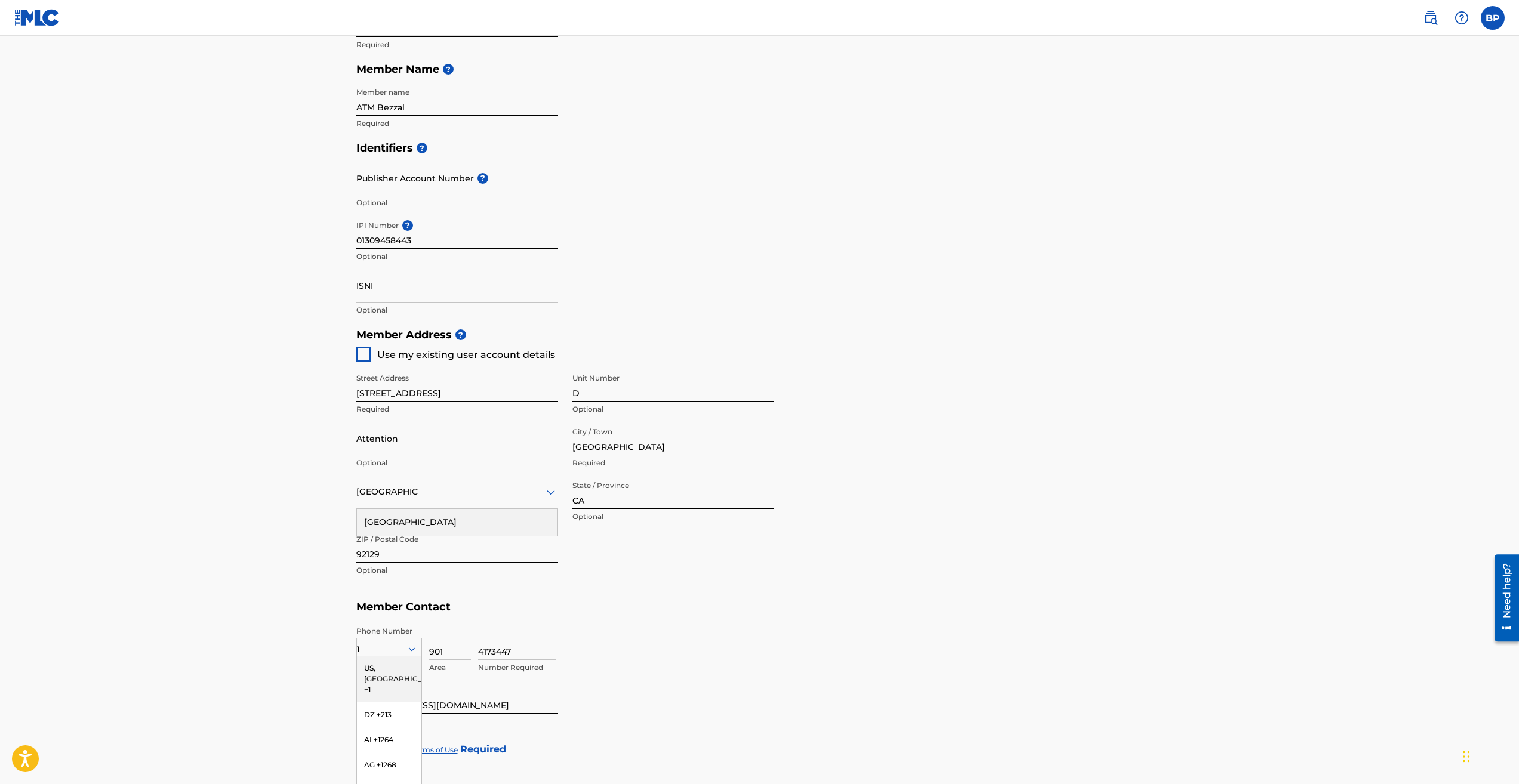
click at [762, 660] on div "4173447 Number Required" at bounding box center [820, 653] width 685 height 54
click at [361, 669] on div "US, [GEOGRAPHIC_DATA] +1" at bounding box center [389, 679] width 65 height 47
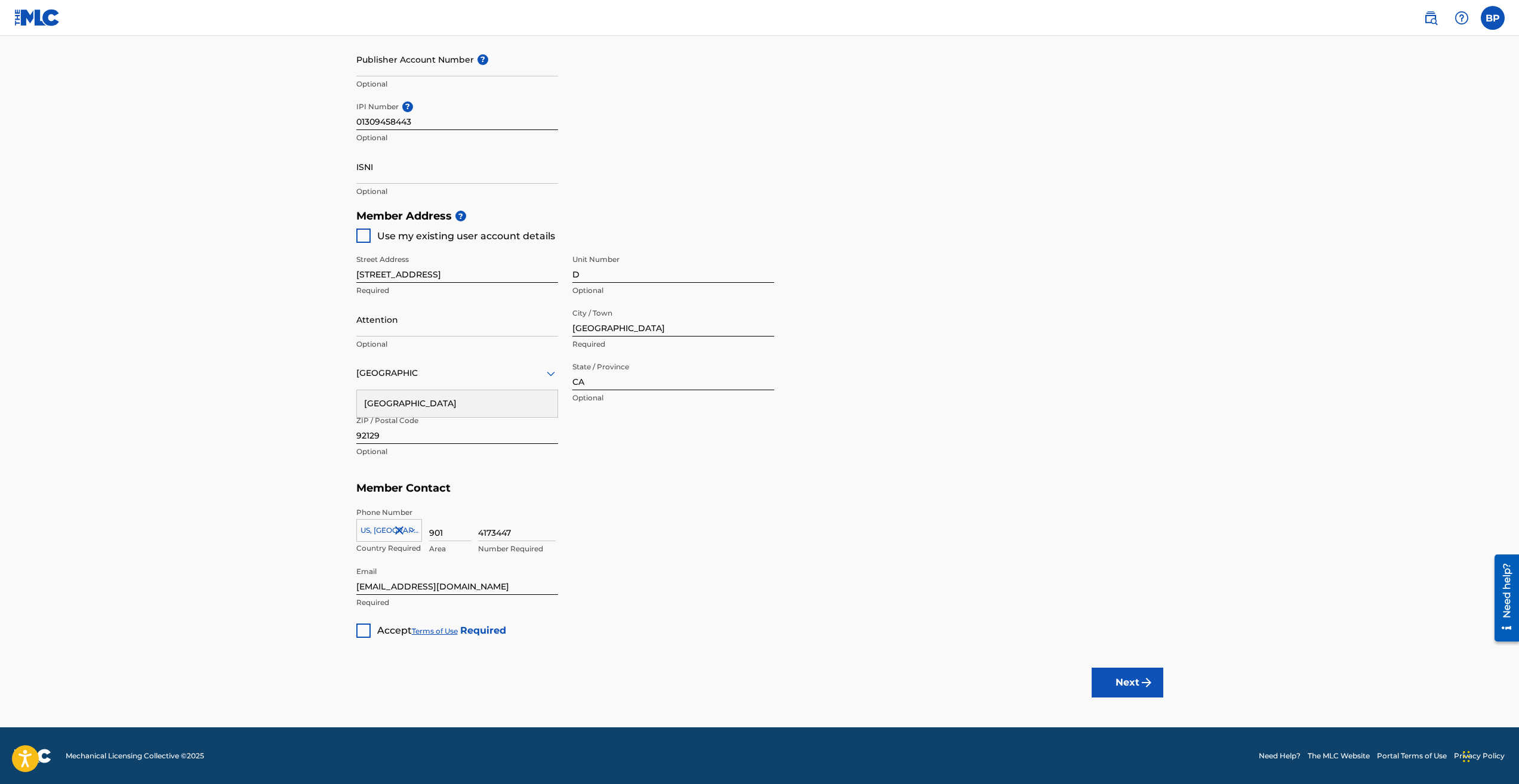
scroll to position [381, 0]
click at [666, 603] on div "Member Type ? Self-Administered Songwriter Required Do you have a publisher, ad…" at bounding box center [760, 213] width 807 height 847
click at [361, 632] on div at bounding box center [363, 630] width 14 height 14
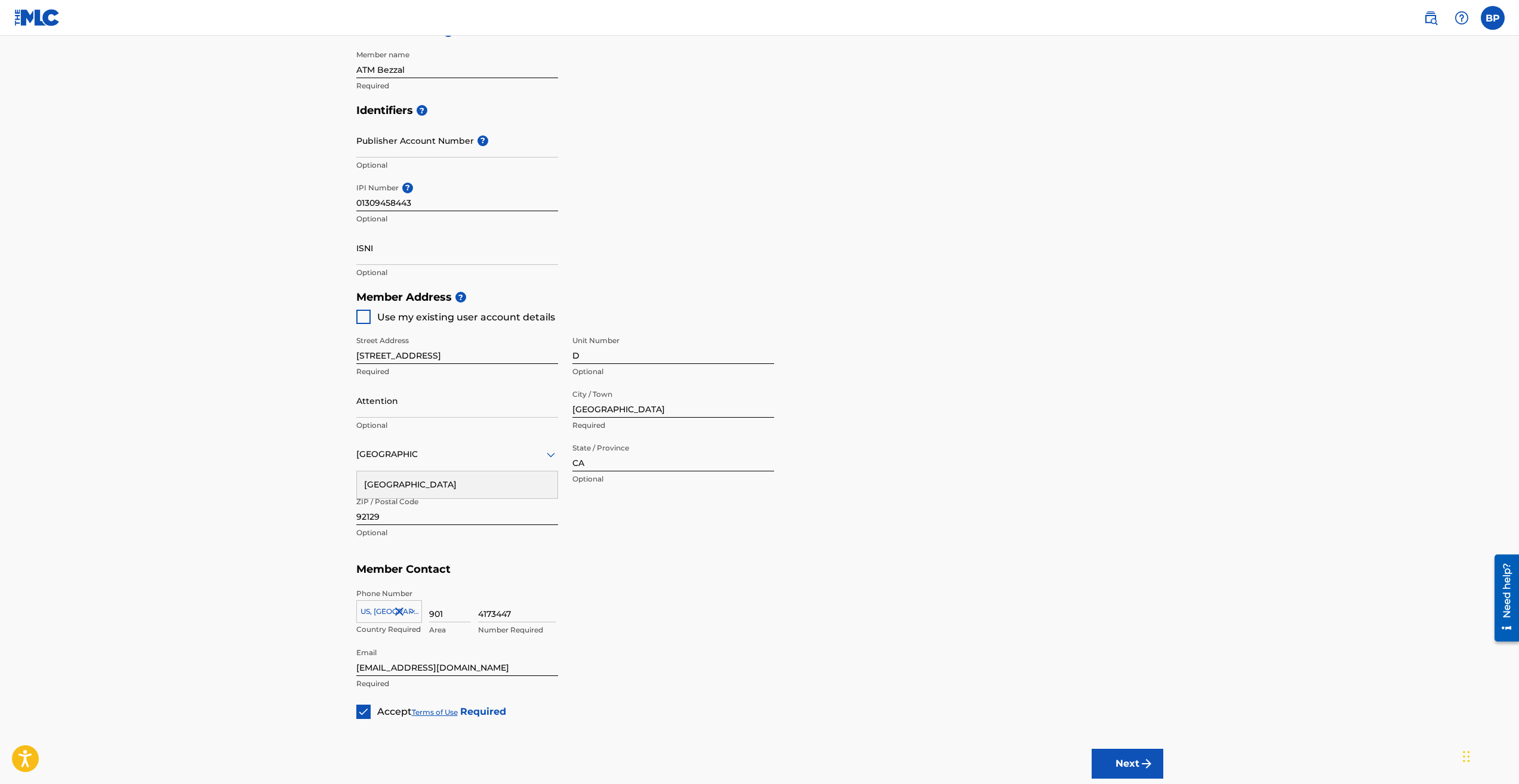
scroll to position [321, 0]
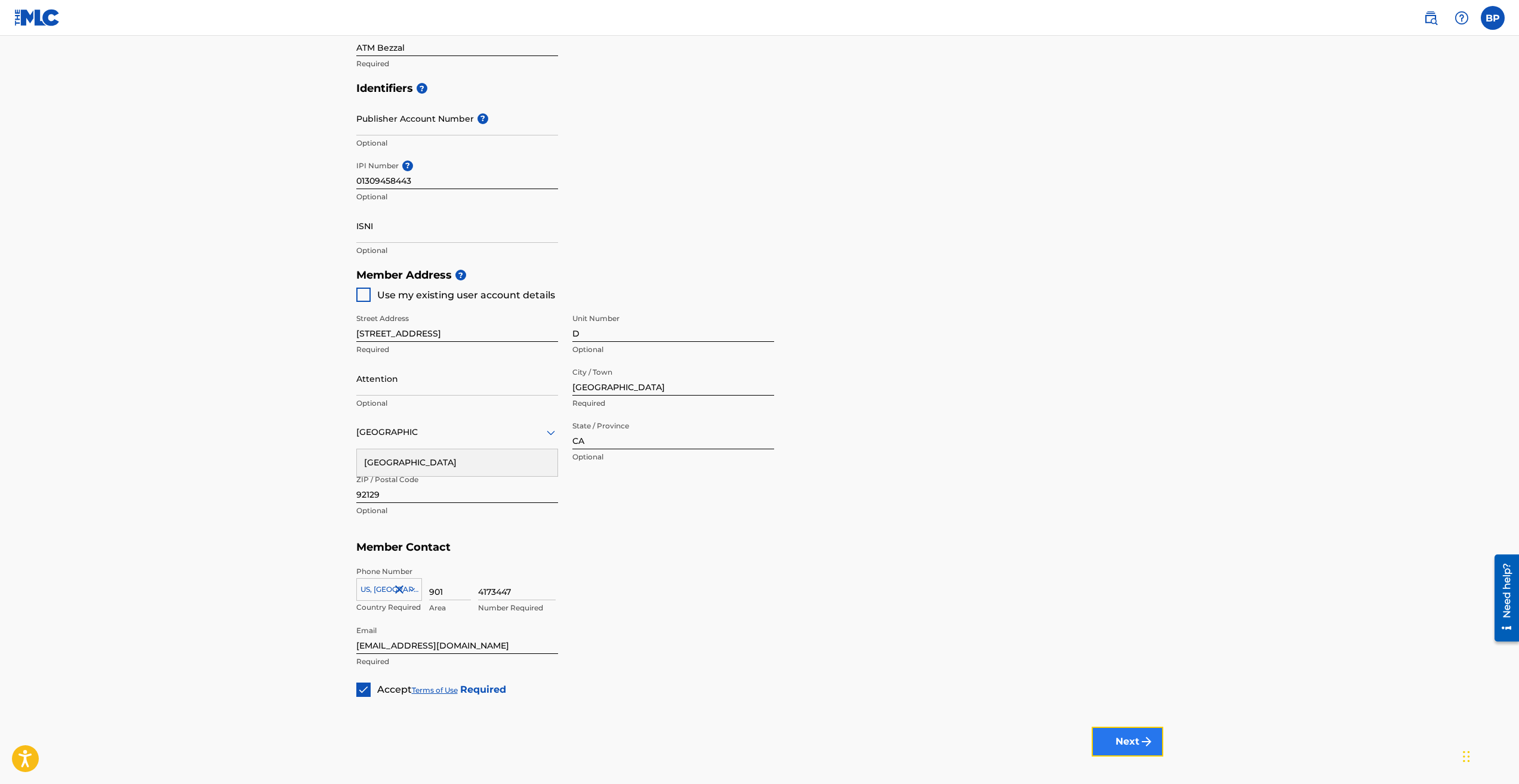
click at [1099, 741] on button "Next" at bounding box center [1127, 742] width 71 height 30
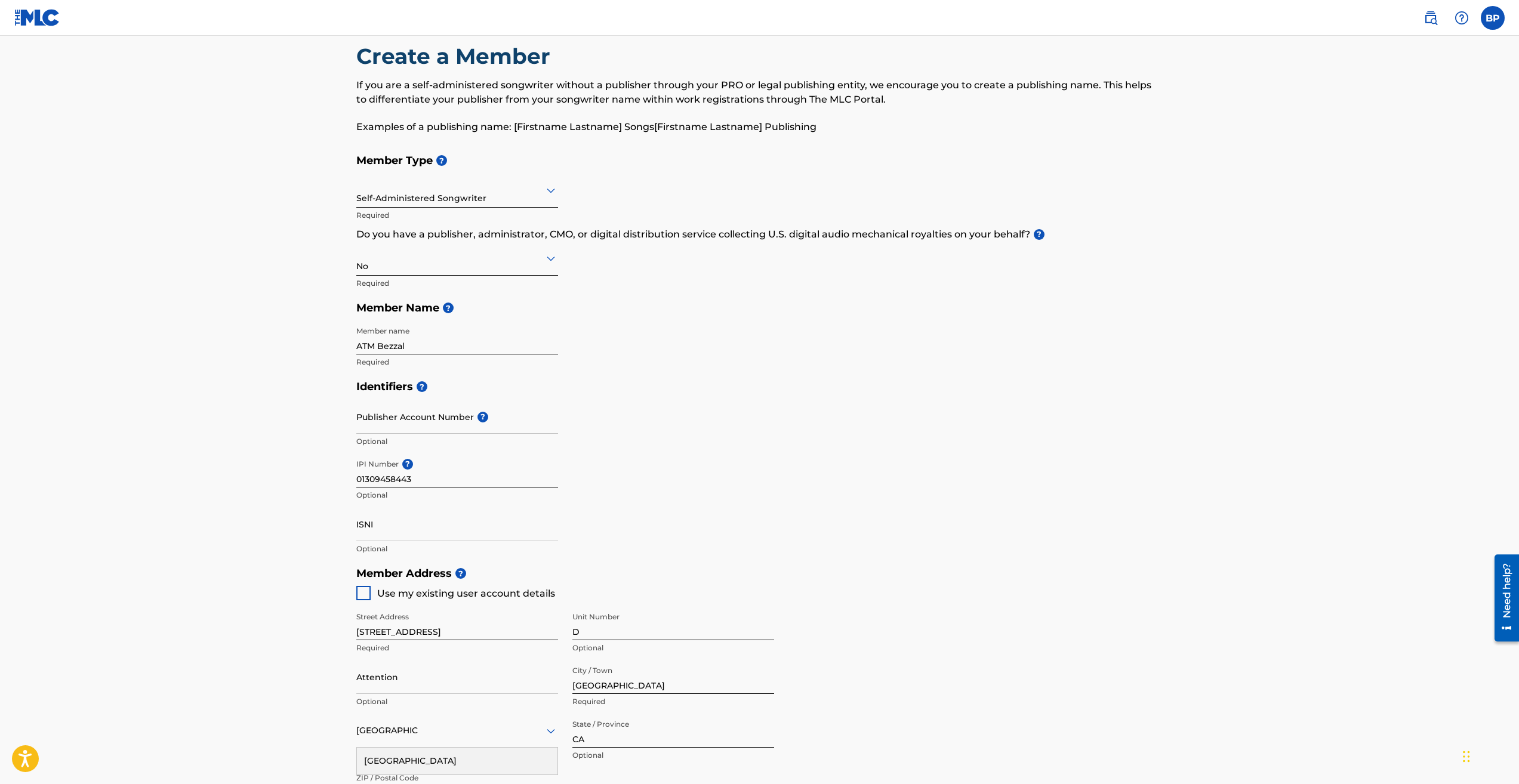
scroll to position [381, 0]
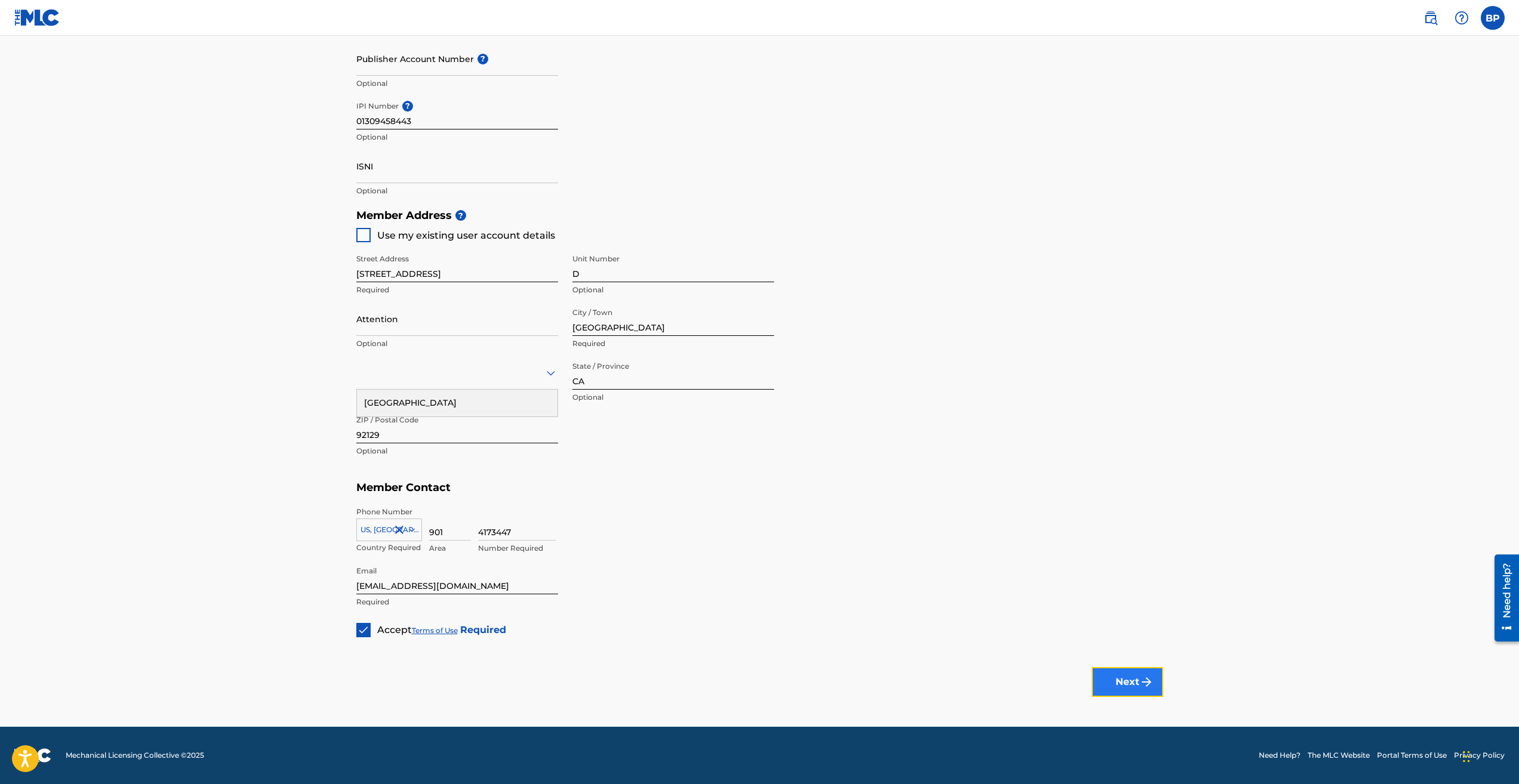
click at [1125, 681] on button "Next" at bounding box center [1127, 682] width 71 height 30
click at [379, 361] on div "Country" at bounding box center [457, 373] width 202 height 34
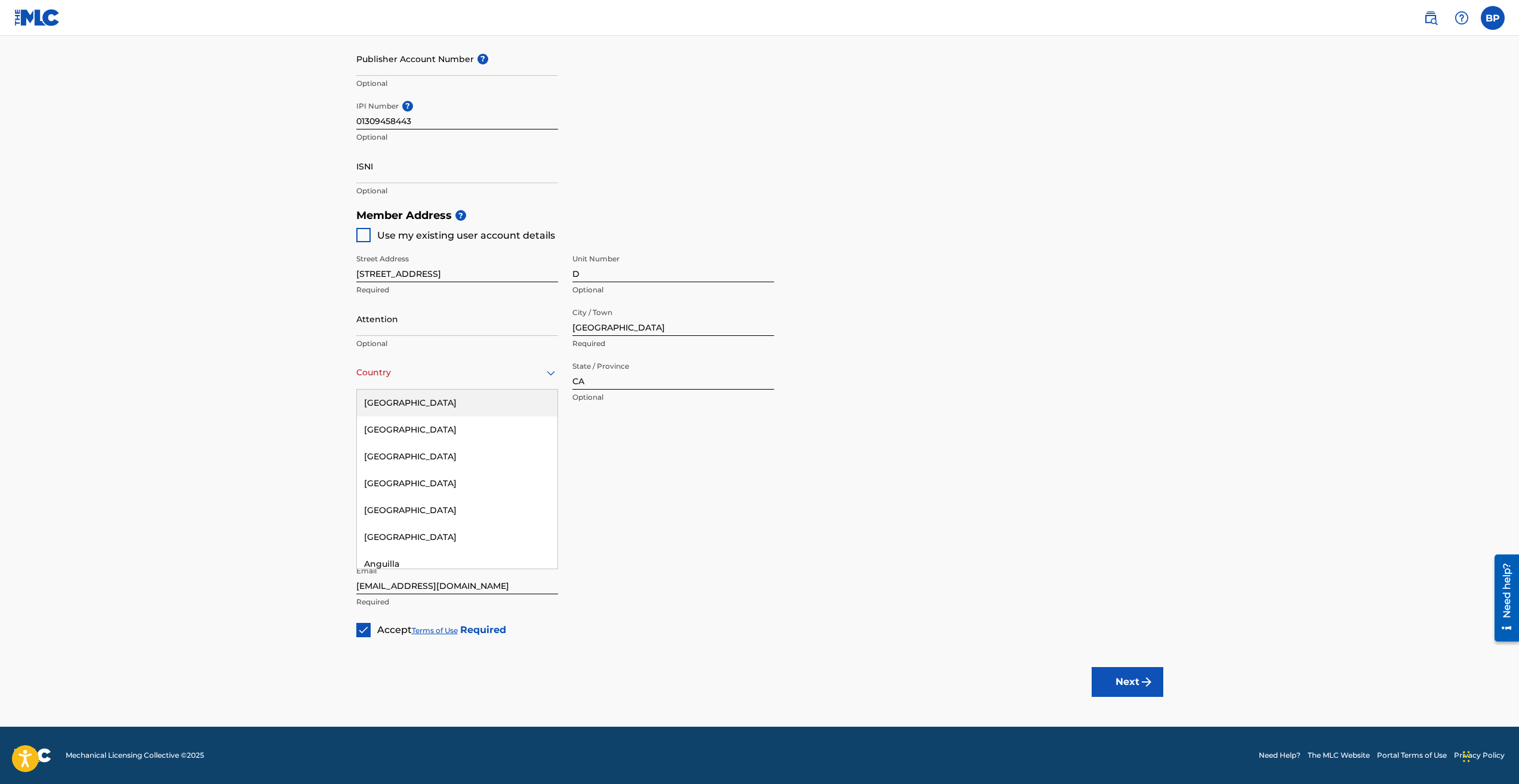
click at [400, 396] on div "[GEOGRAPHIC_DATA]" at bounding box center [457, 403] width 201 height 27
click at [666, 373] on div at bounding box center [672, 373] width 202 height 15
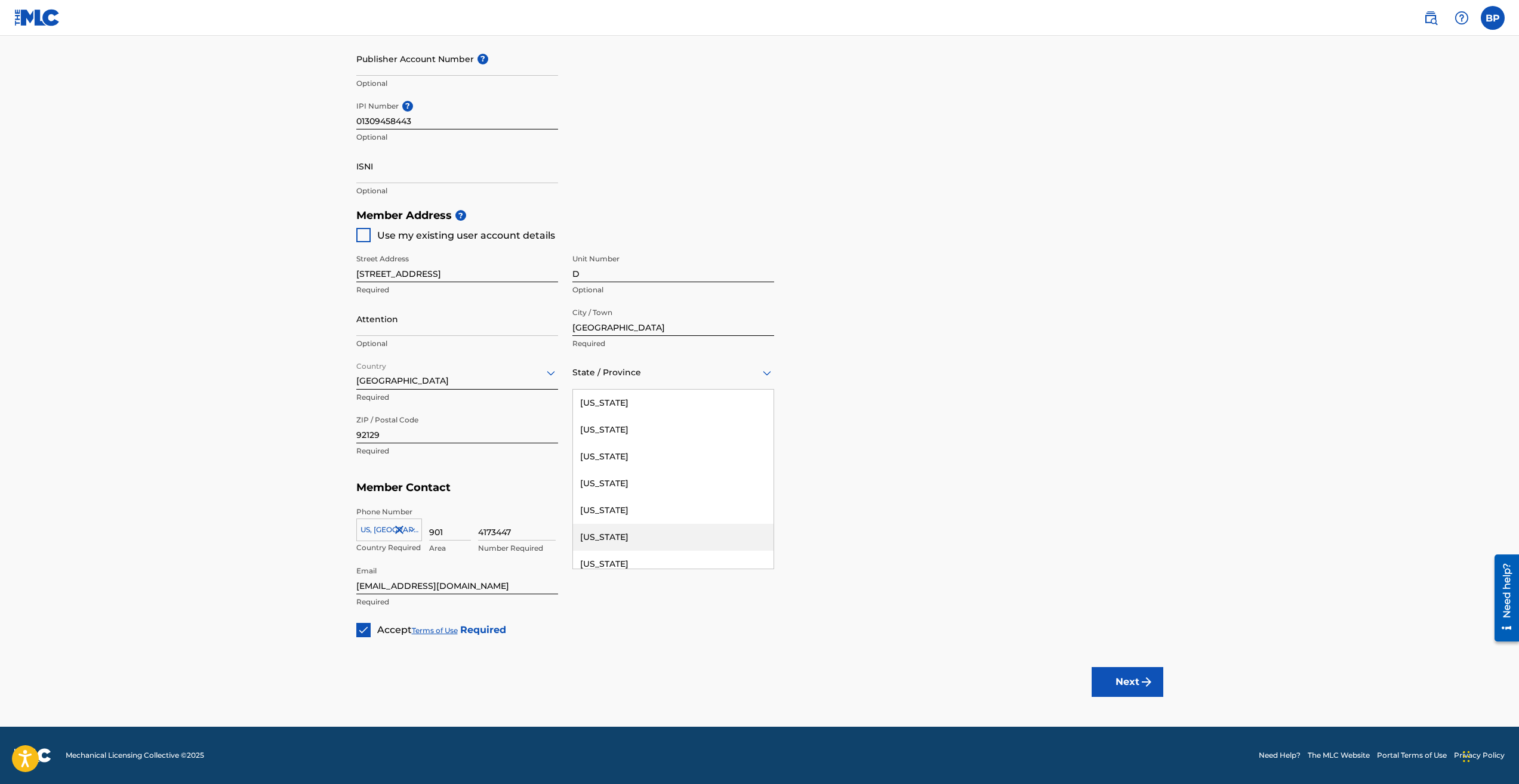
click at [703, 550] on div "[US_STATE]" at bounding box center [673, 537] width 201 height 27
click at [1131, 675] on button "Next" at bounding box center [1127, 682] width 71 height 30
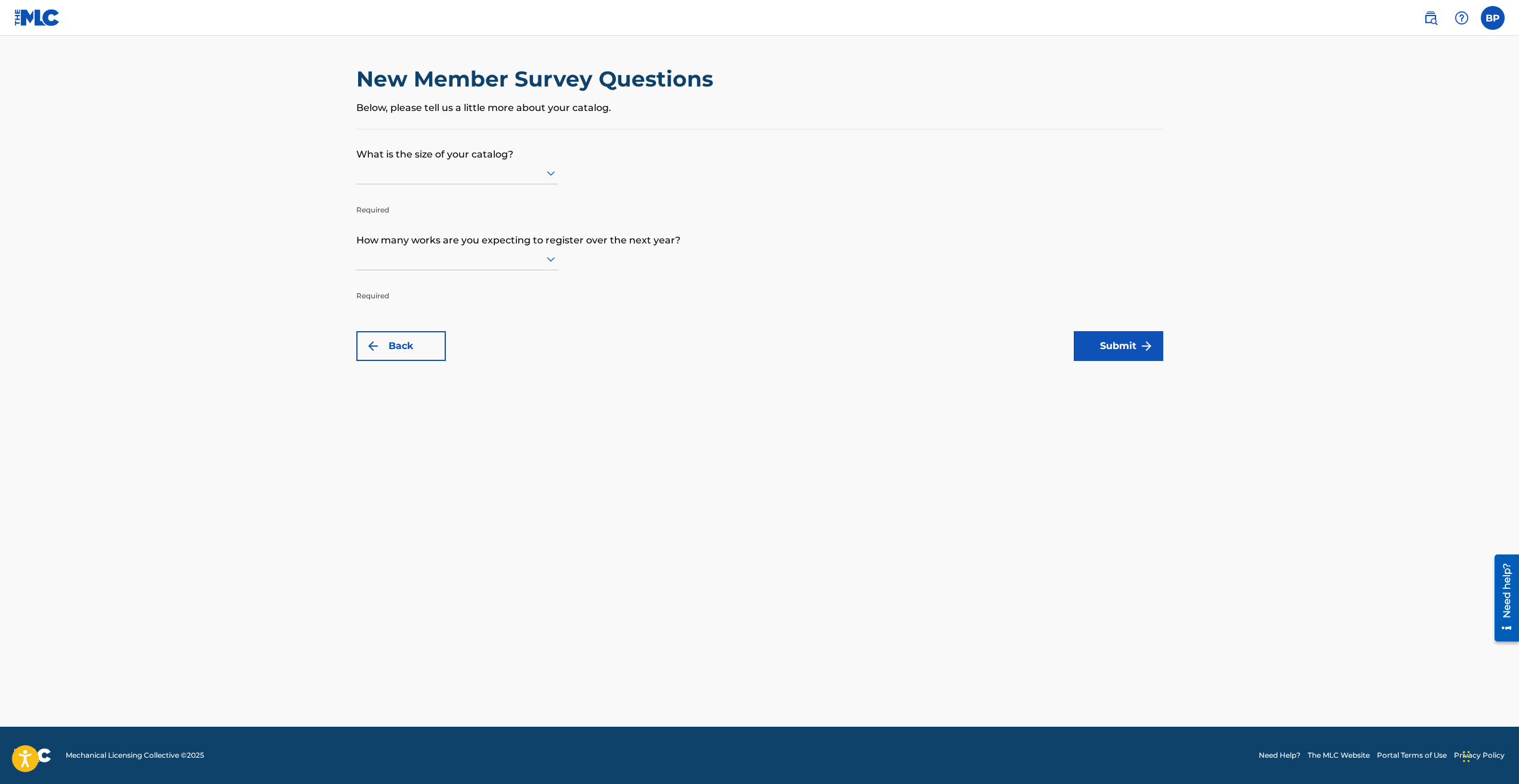
click at [440, 168] on div at bounding box center [457, 173] width 202 height 15
click at [449, 192] on div "Up to 100" at bounding box center [457, 198] width 201 height 27
click at [463, 260] on div at bounding box center [457, 259] width 202 height 15
click at [476, 289] on div "Up to 100" at bounding box center [457, 283] width 201 height 27
click at [1085, 332] on button "Submit" at bounding box center [1118, 346] width 89 height 30
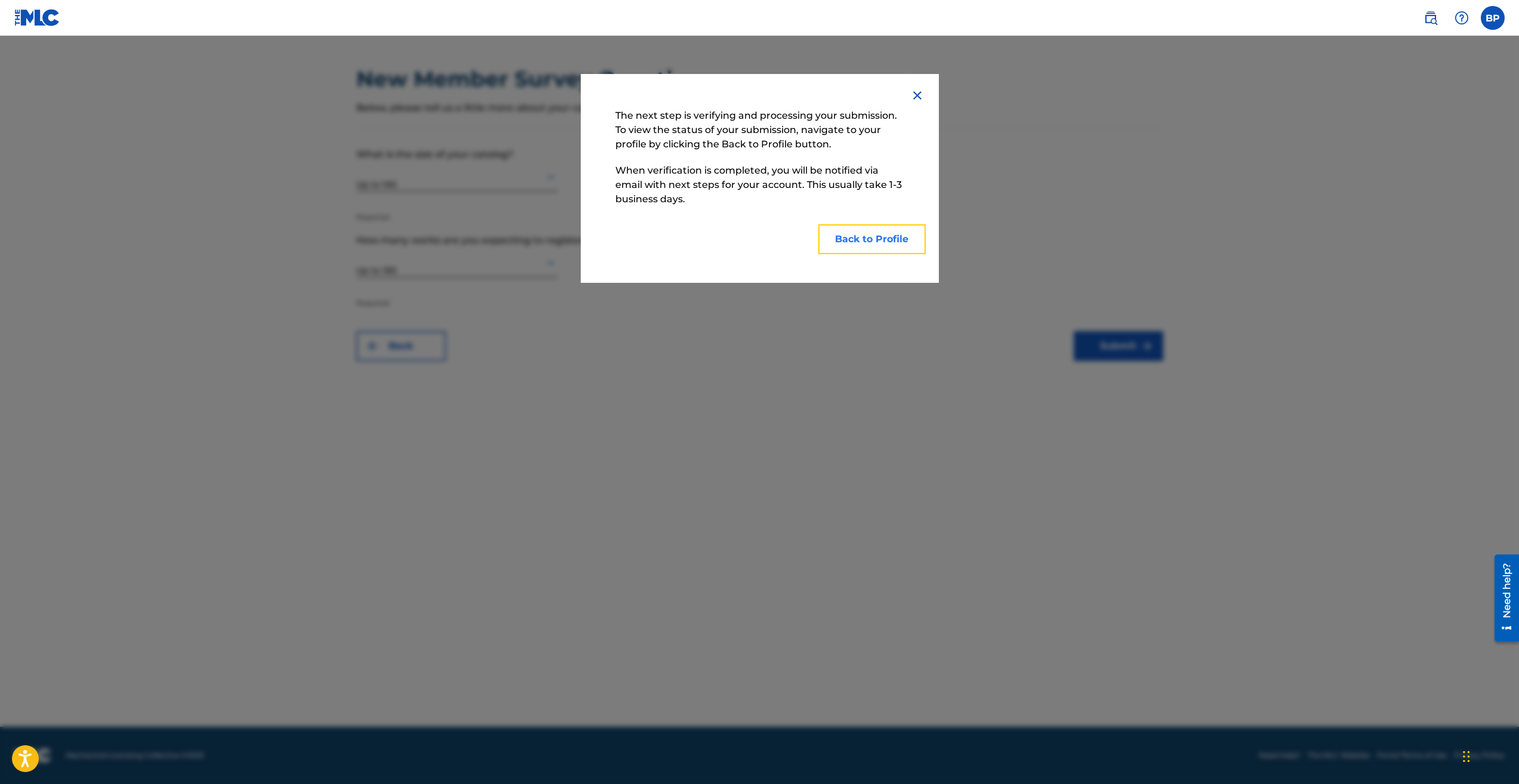
click at [851, 247] on button "Back to Profile" at bounding box center [872, 240] width 107 height 30
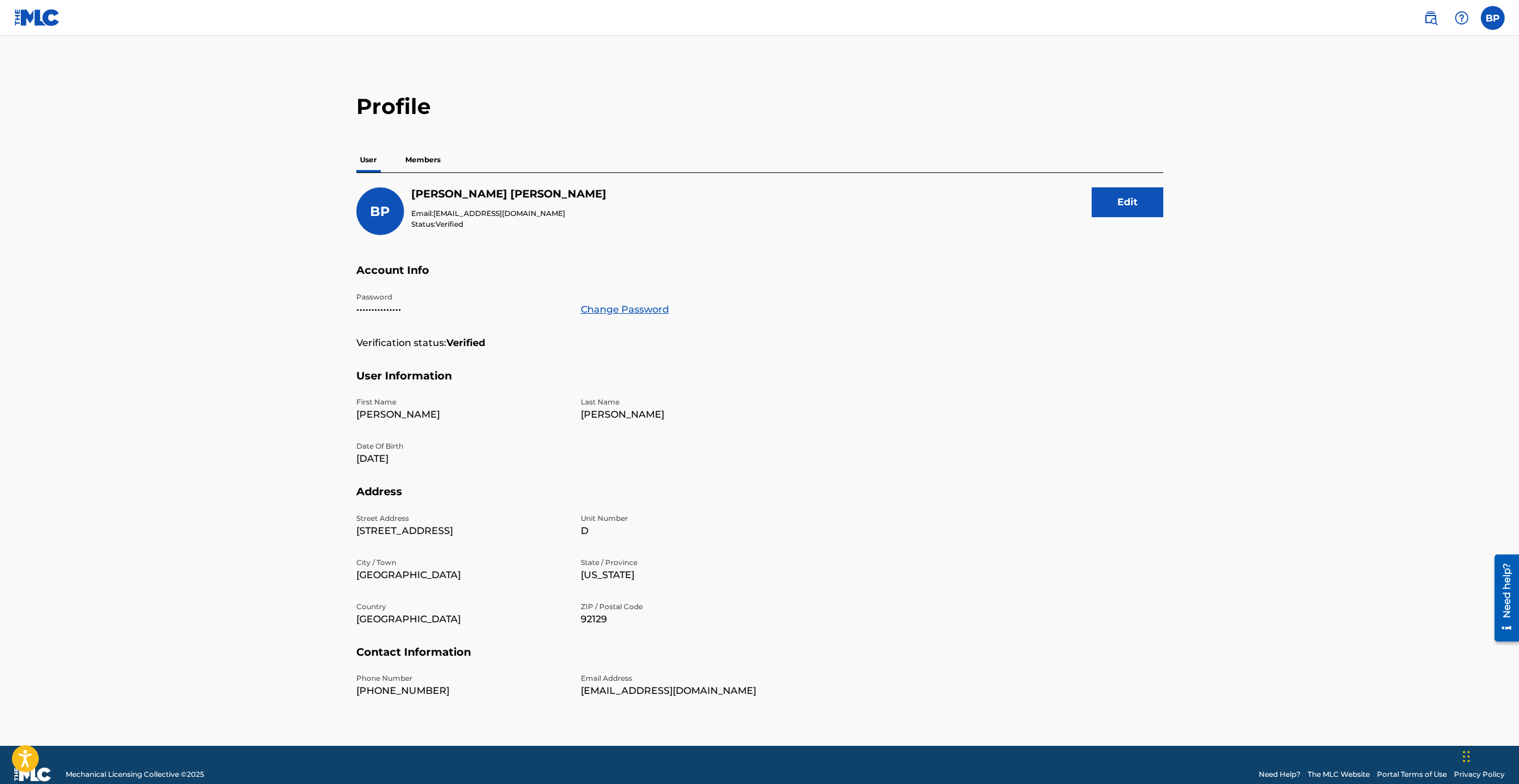
click at [431, 161] on p "Members" at bounding box center [423, 160] width 42 height 25
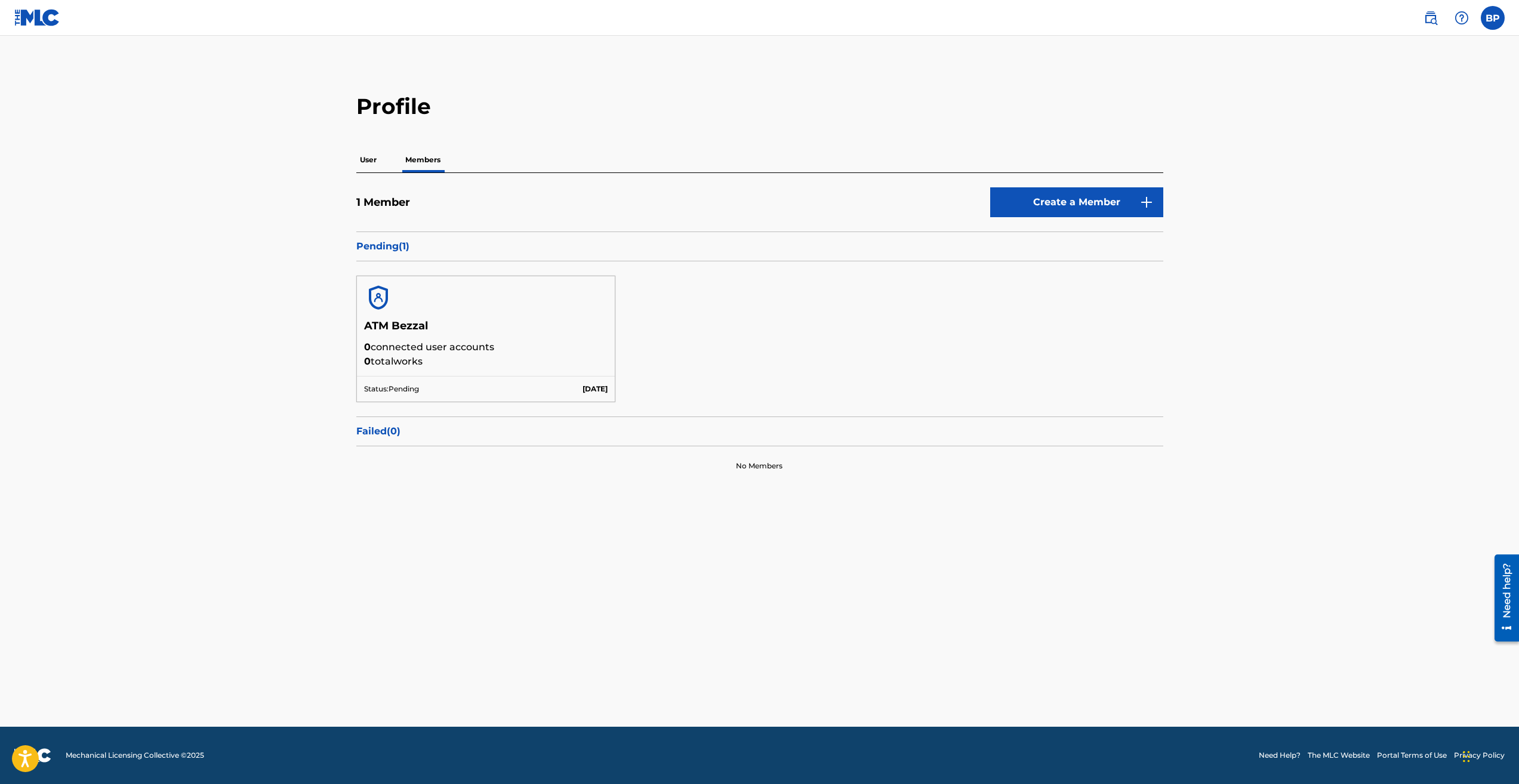
click at [394, 312] on div at bounding box center [486, 298] width 258 height 43
drag, startPoint x: 394, startPoint y: 312, endPoint x: 391, endPoint y: 304, distance: 8.5
click at [385, 301] on img at bounding box center [378, 298] width 29 height 29
click at [358, 164] on p "User" at bounding box center [368, 160] width 24 height 25
